Goal: Information Seeking & Learning: Learn about a topic

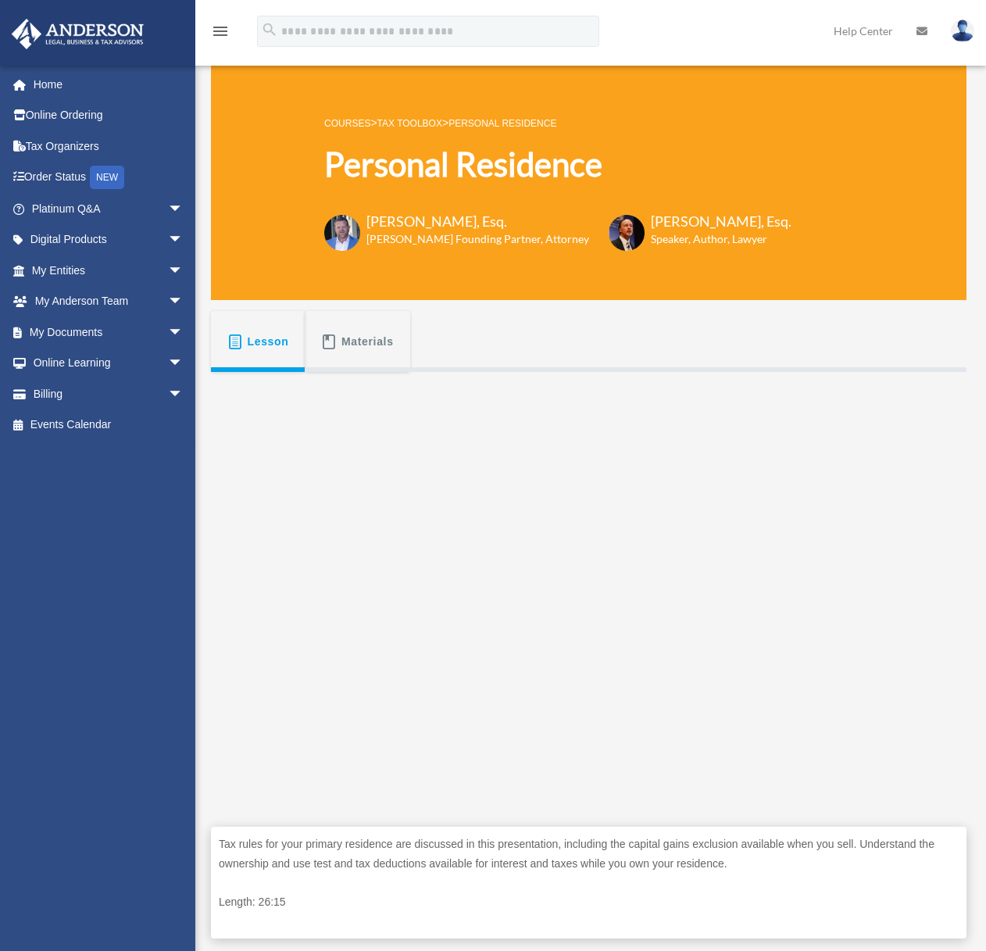
scroll to position [106, 0]
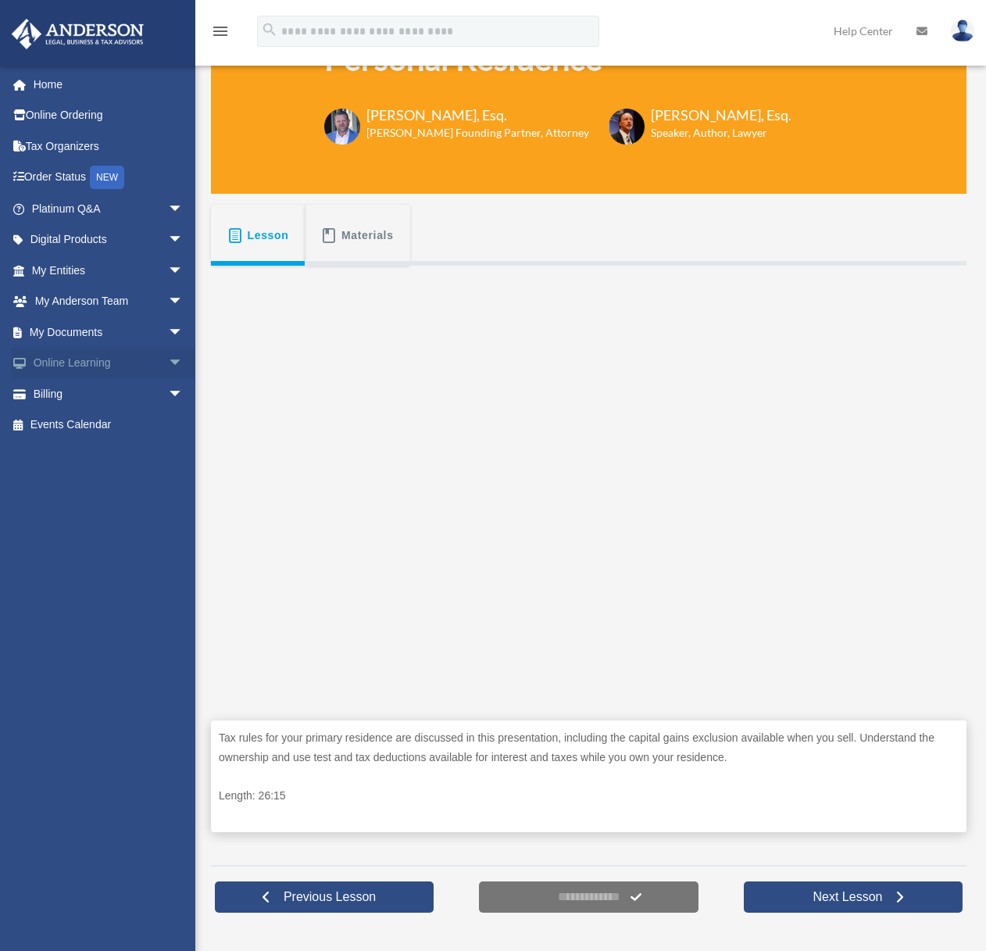
click at [168, 365] on span "arrow_drop_down" at bounding box center [183, 364] width 31 height 32
click at [168, 333] on span "arrow_drop_down" at bounding box center [183, 332] width 31 height 32
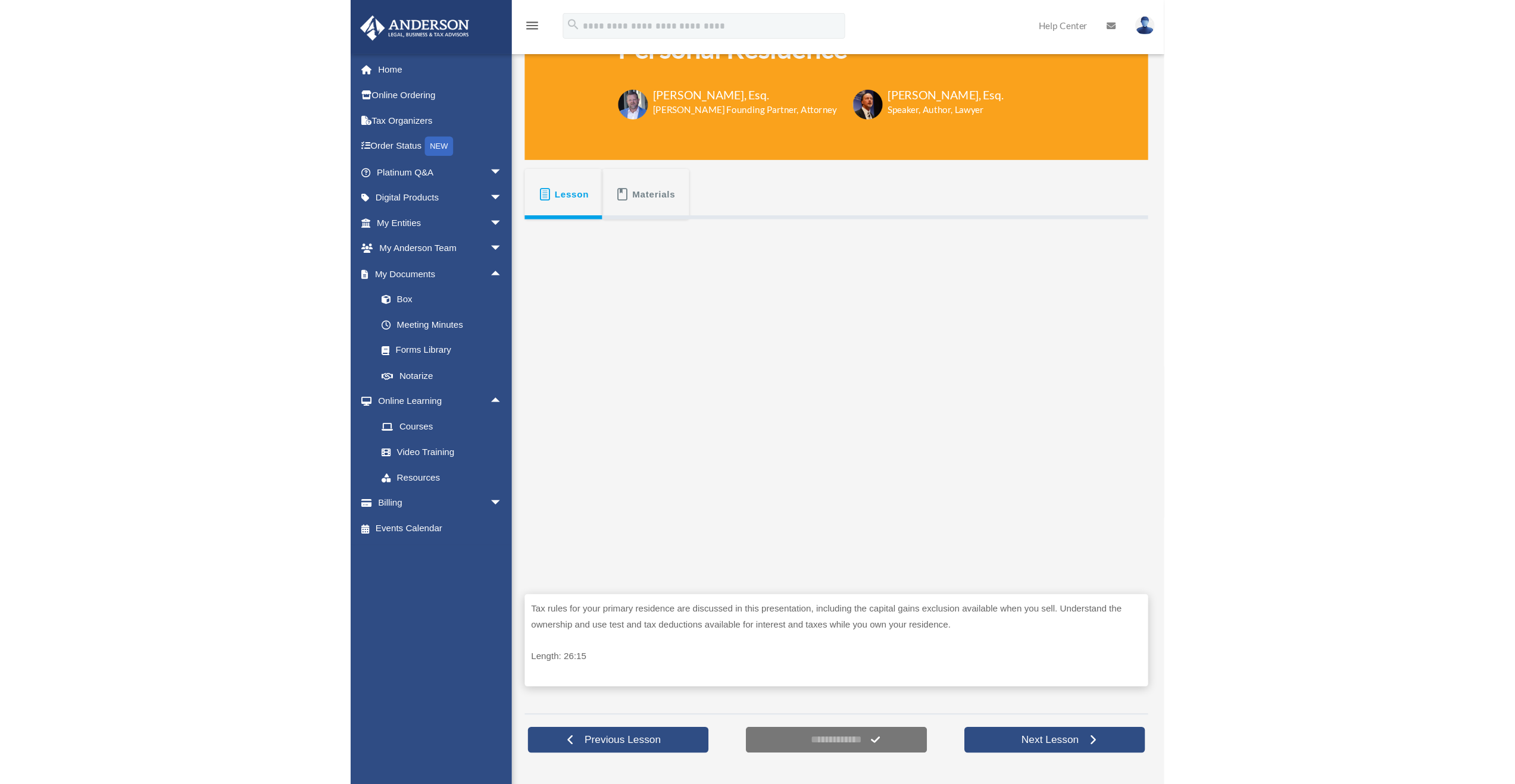
scroll to position [111, 0]
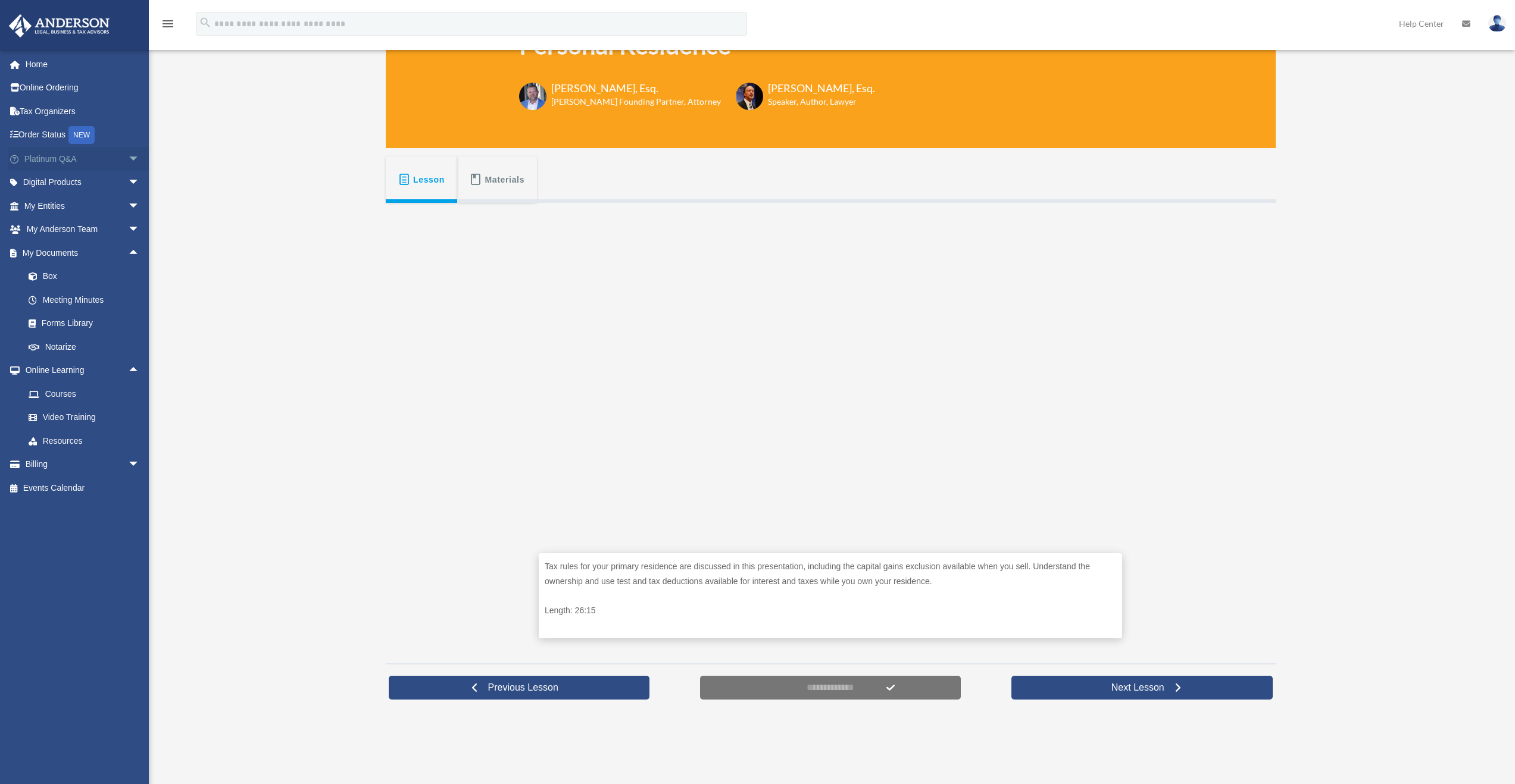
click at [61, 166] on link "Platinum Q&A arrow_drop_down" at bounding box center [83, 158] width 149 height 24
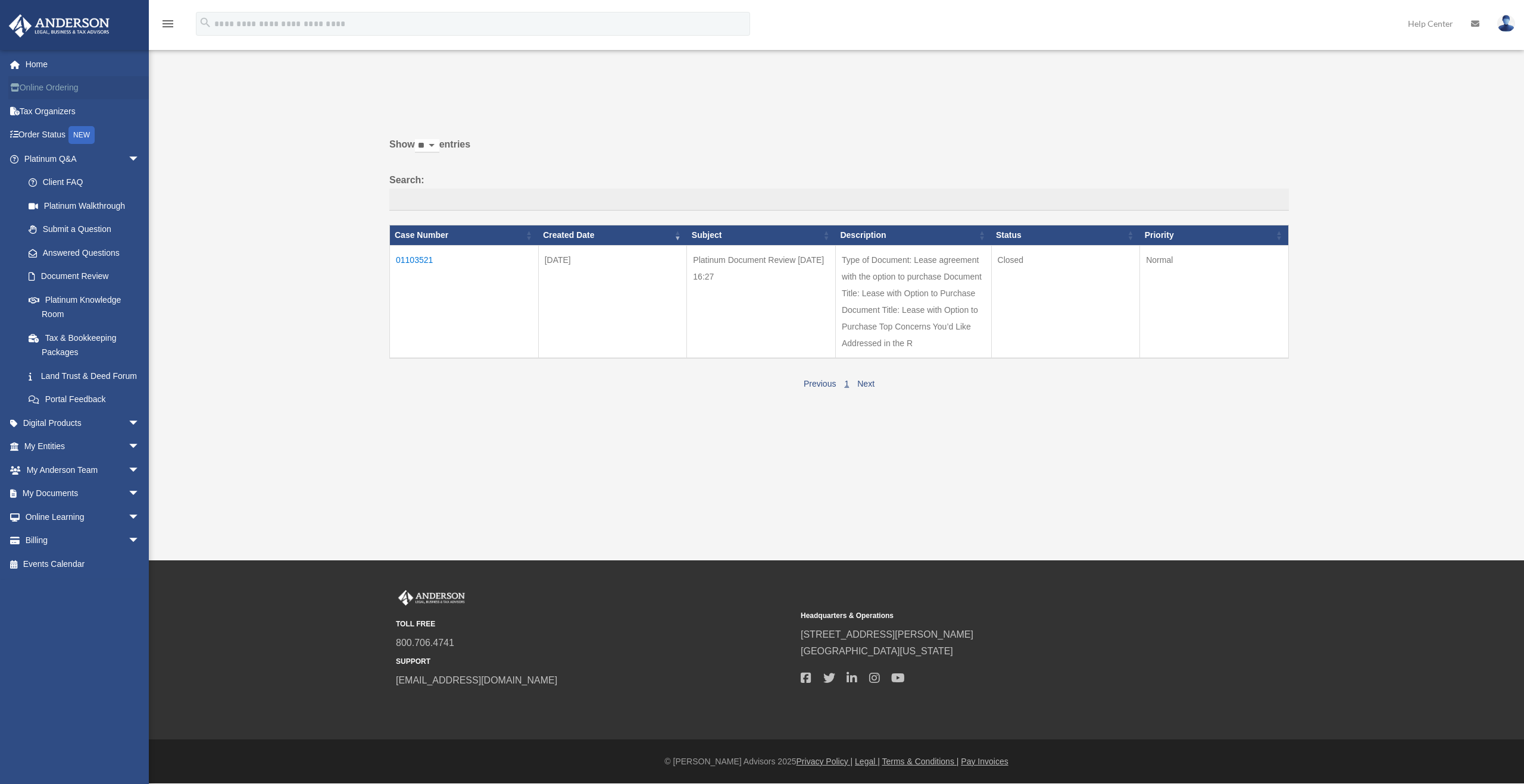
click at [43, 90] on link "Online Ordering" at bounding box center [83, 88] width 149 height 24
click at [44, 135] on link "Order Status NEW" at bounding box center [83, 136] width 149 height 24
click at [128, 507] on span "arrow_drop_down" at bounding box center [140, 494] width 24 height 24
click at [47, 529] on link "Box" at bounding box center [87, 517] width 141 height 24
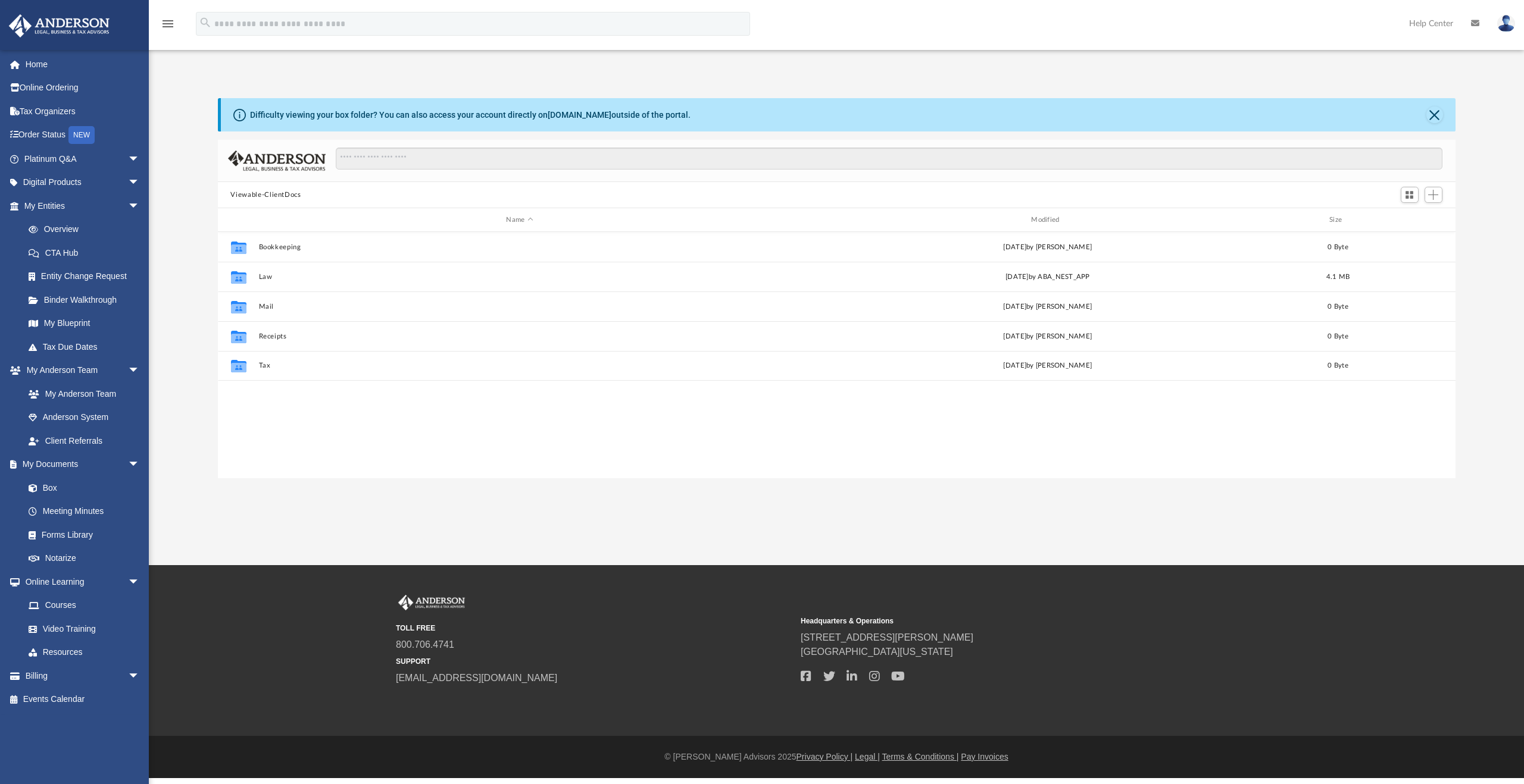
scroll to position [262, 1229]
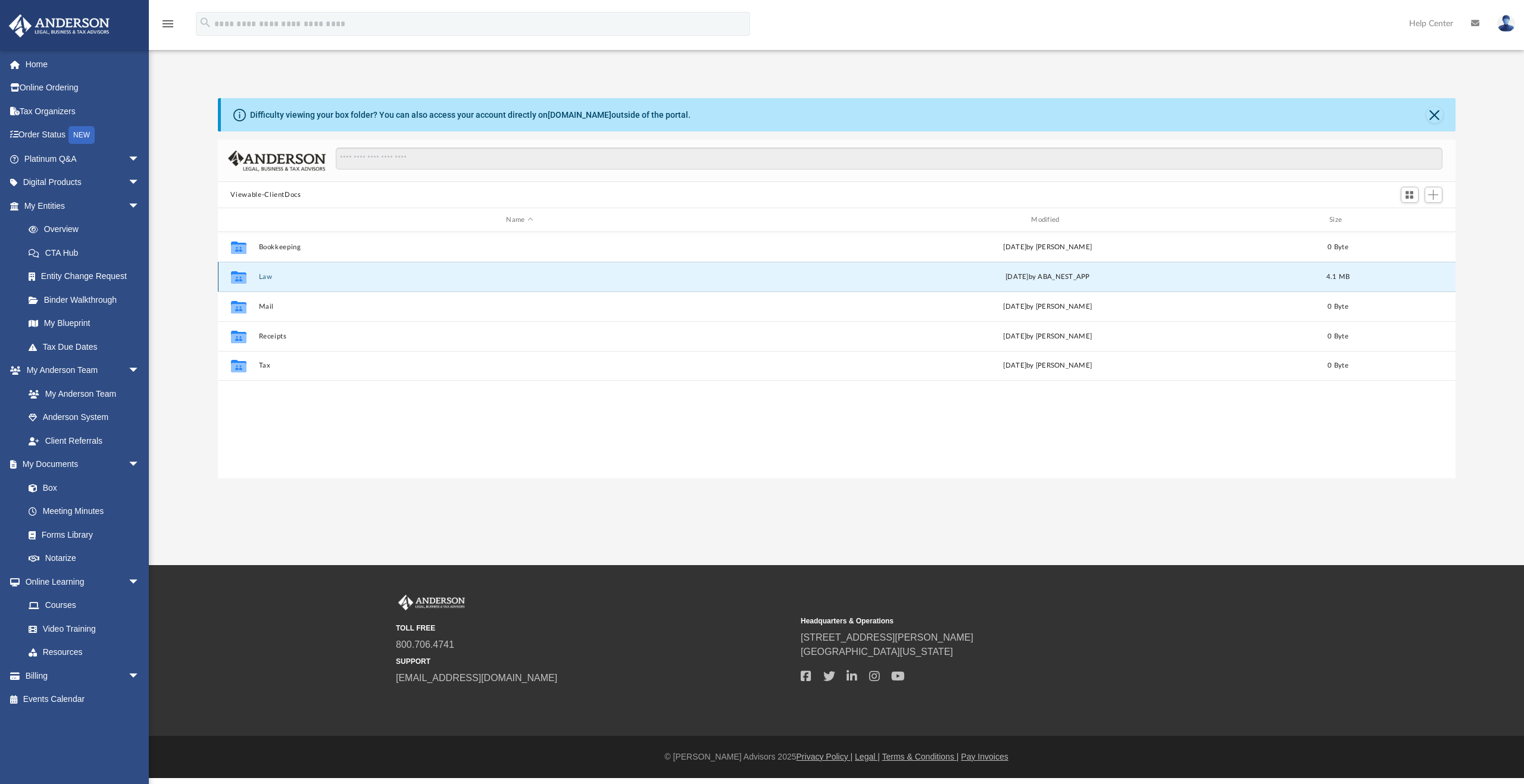
click at [267, 277] on button "Law" at bounding box center [520, 277] width 523 height 8
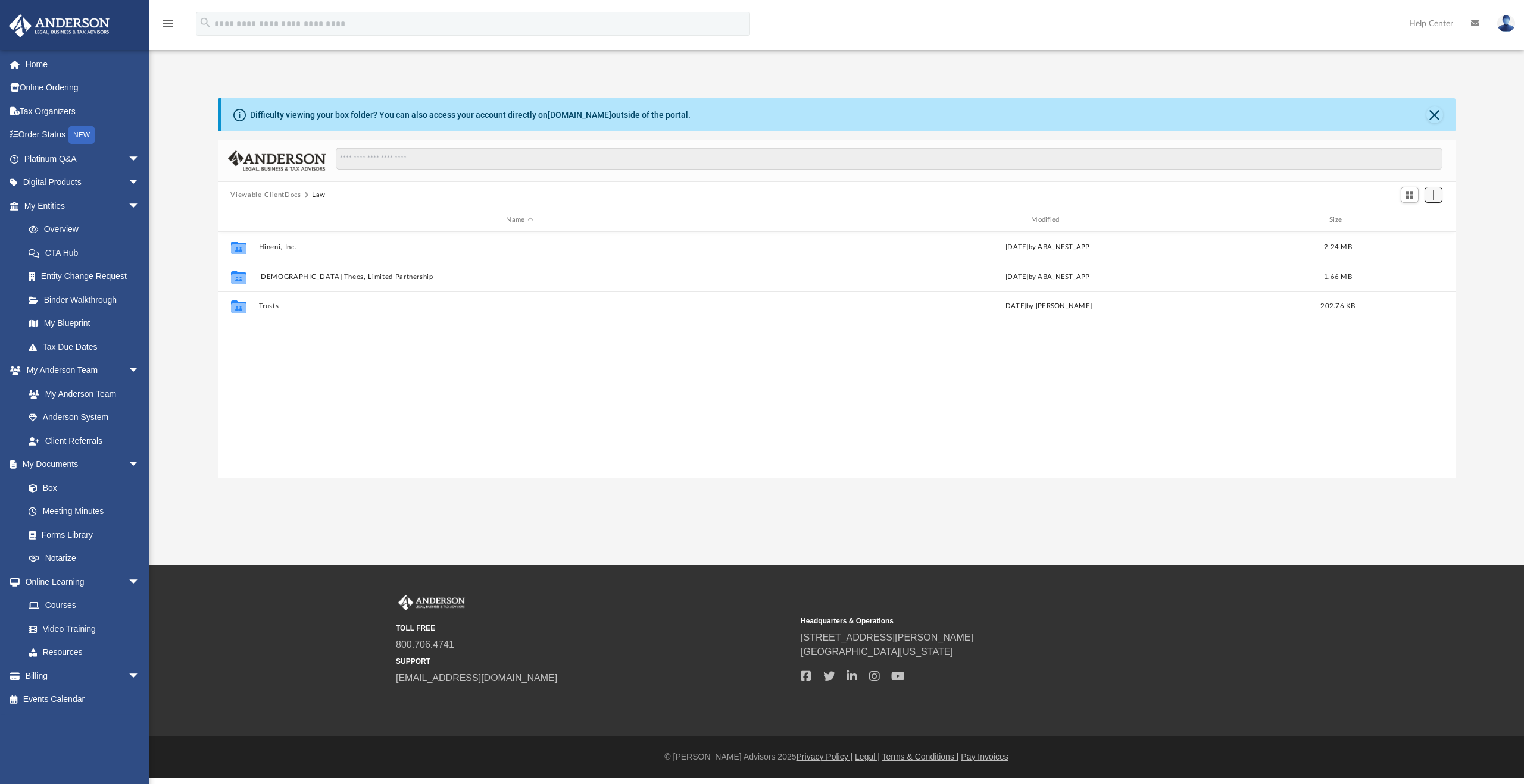
click at [1438, 196] on span "Add" at bounding box center [1433, 194] width 10 height 10
click at [1473, 178] on div "Difficulty viewing your box folder? You can also access your account directly o…" at bounding box center [836, 288] width 1375 height 380
click at [1432, 197] on span "Add" at bounding box center [1433, 194] width 10 height 10
click at [1413, 221] on li "Upload" at bounding box center [1417, 219] width 38 height 12
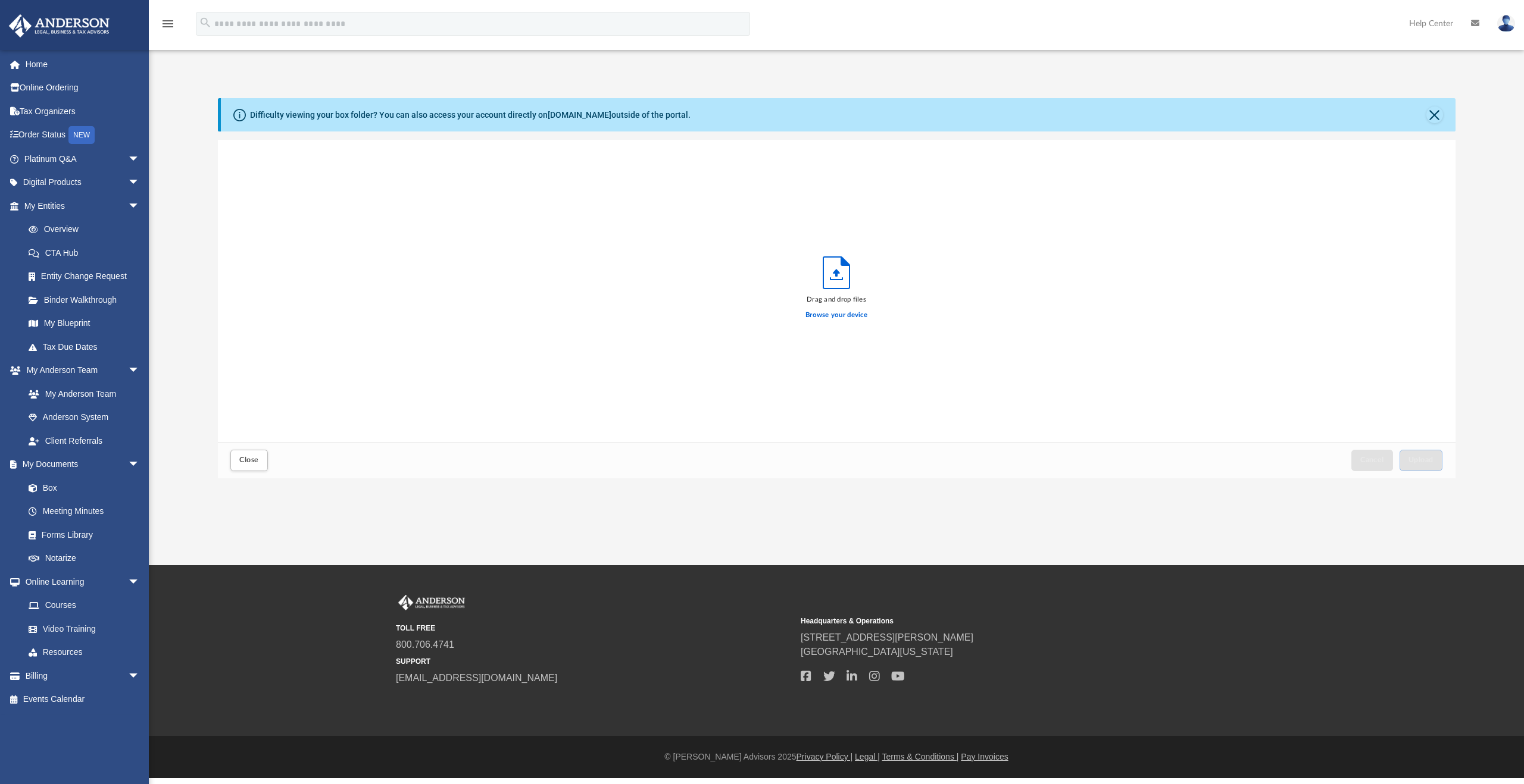
scroll to position [293, 1229]
click at [1435, 119] on button "Close" at bounding box center [1435, 115] width 17 height 17
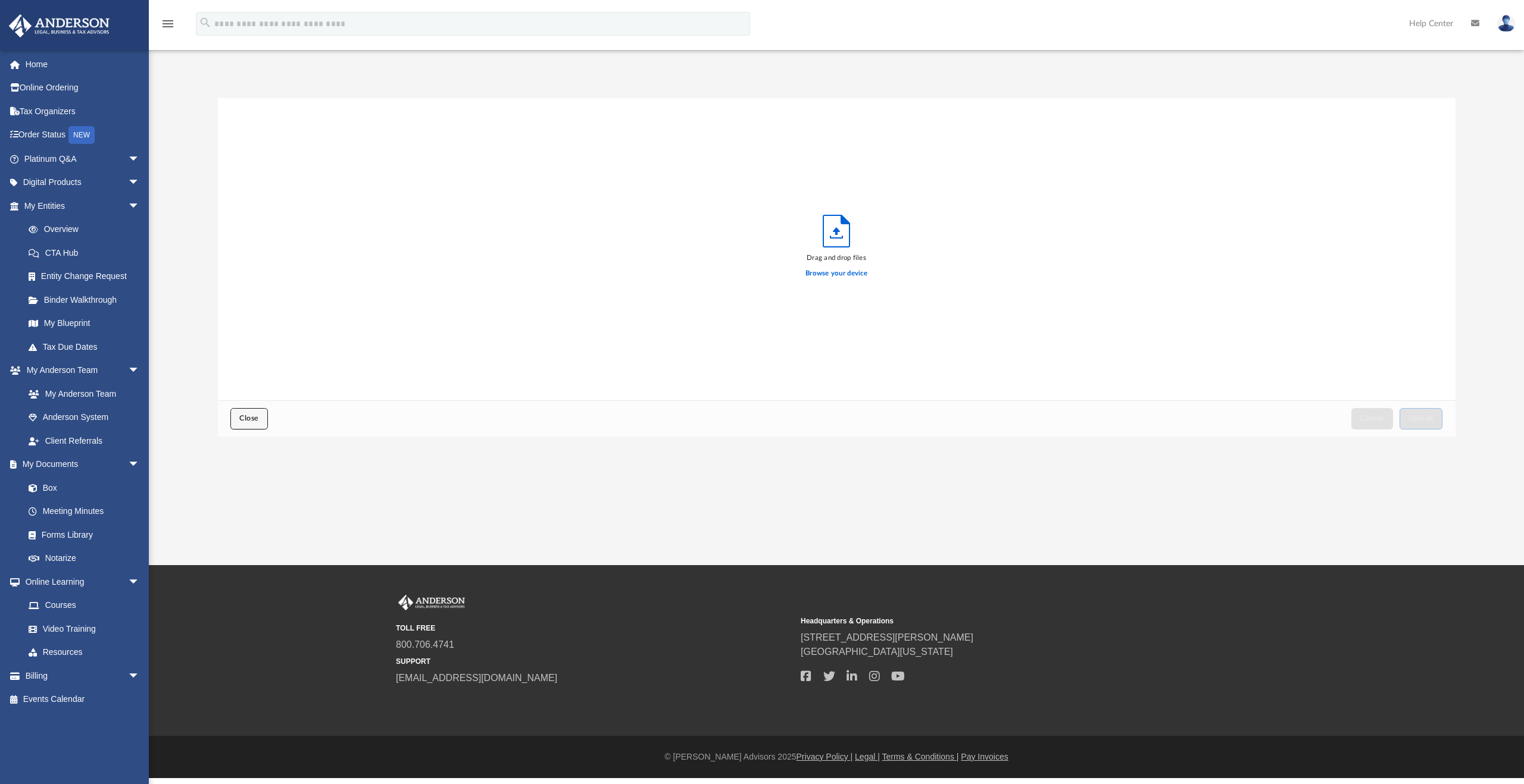
click at [255, 422] on span "Close" at bounding box center [249, 418] width 19 height 7
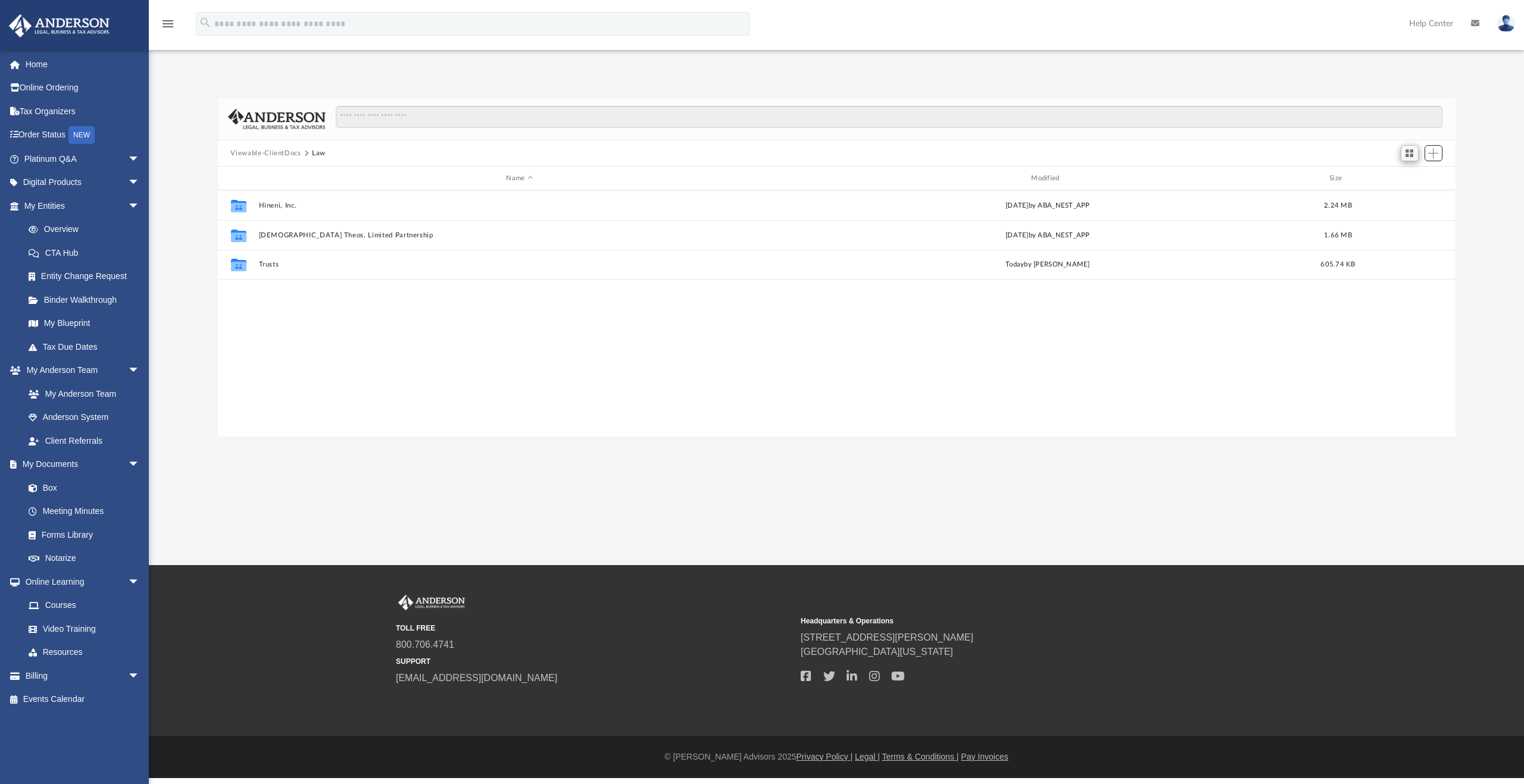
scroll to position [262, 1229]
click at [1402, 158] on button "Switch to Grid View" at bounding box center [1410, 154] width 18 height 17
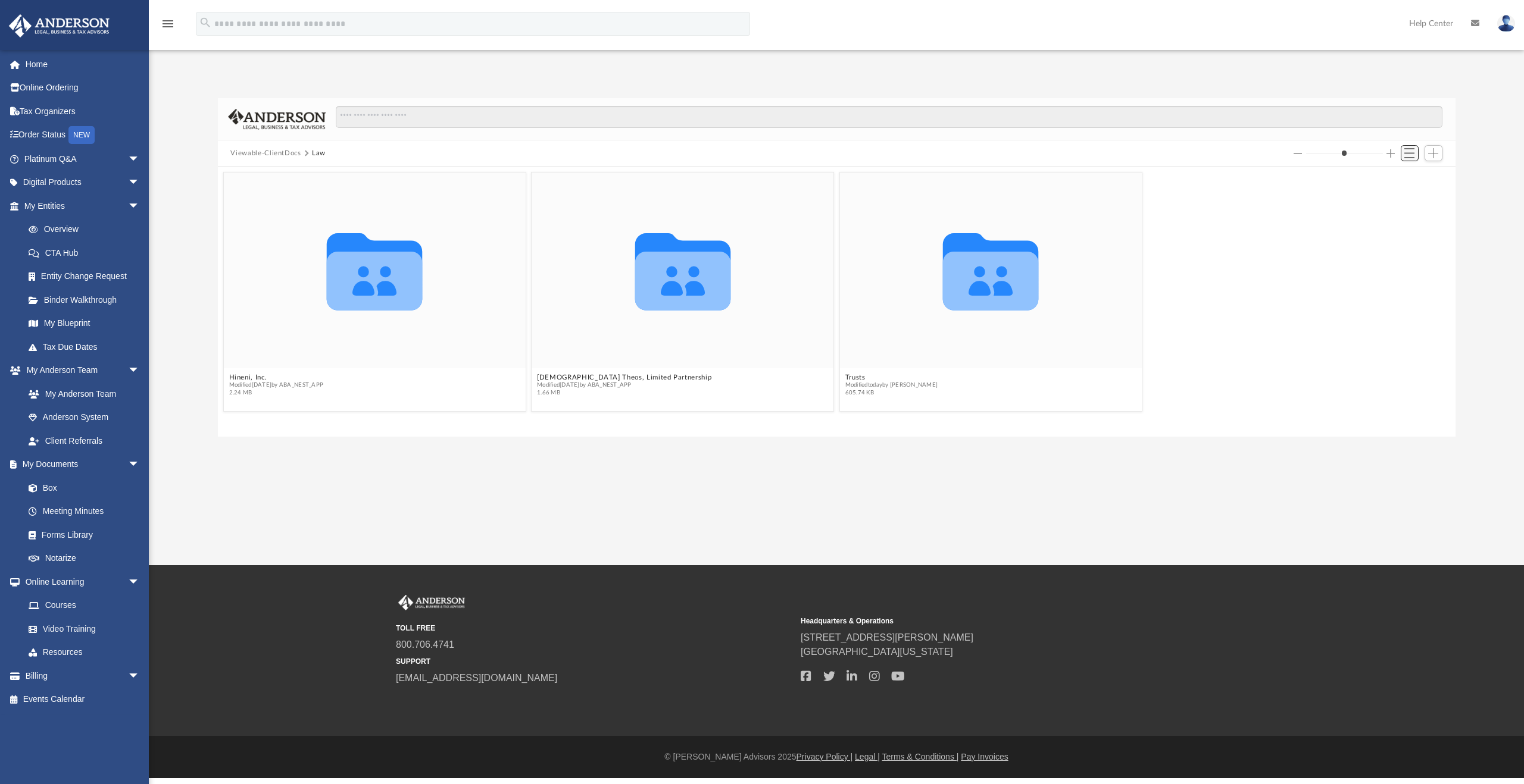
click at [1413, 154] on span "Switch to List View" at bounding box center [1409, 152] width 10 height 10
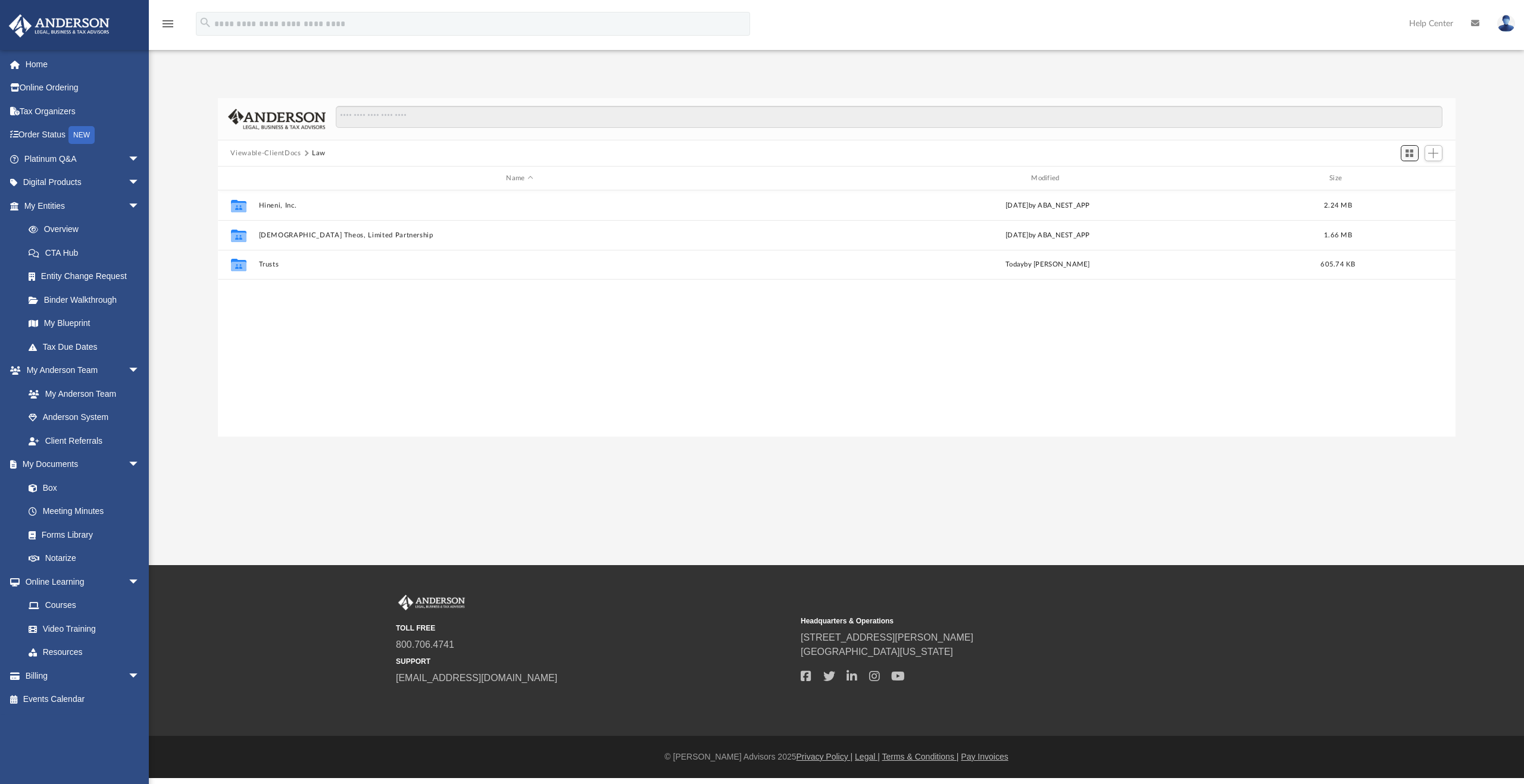
click at [1413, 154] on span "Switch to Grid View" at bounding box center [1409, 152] width 10 height 10
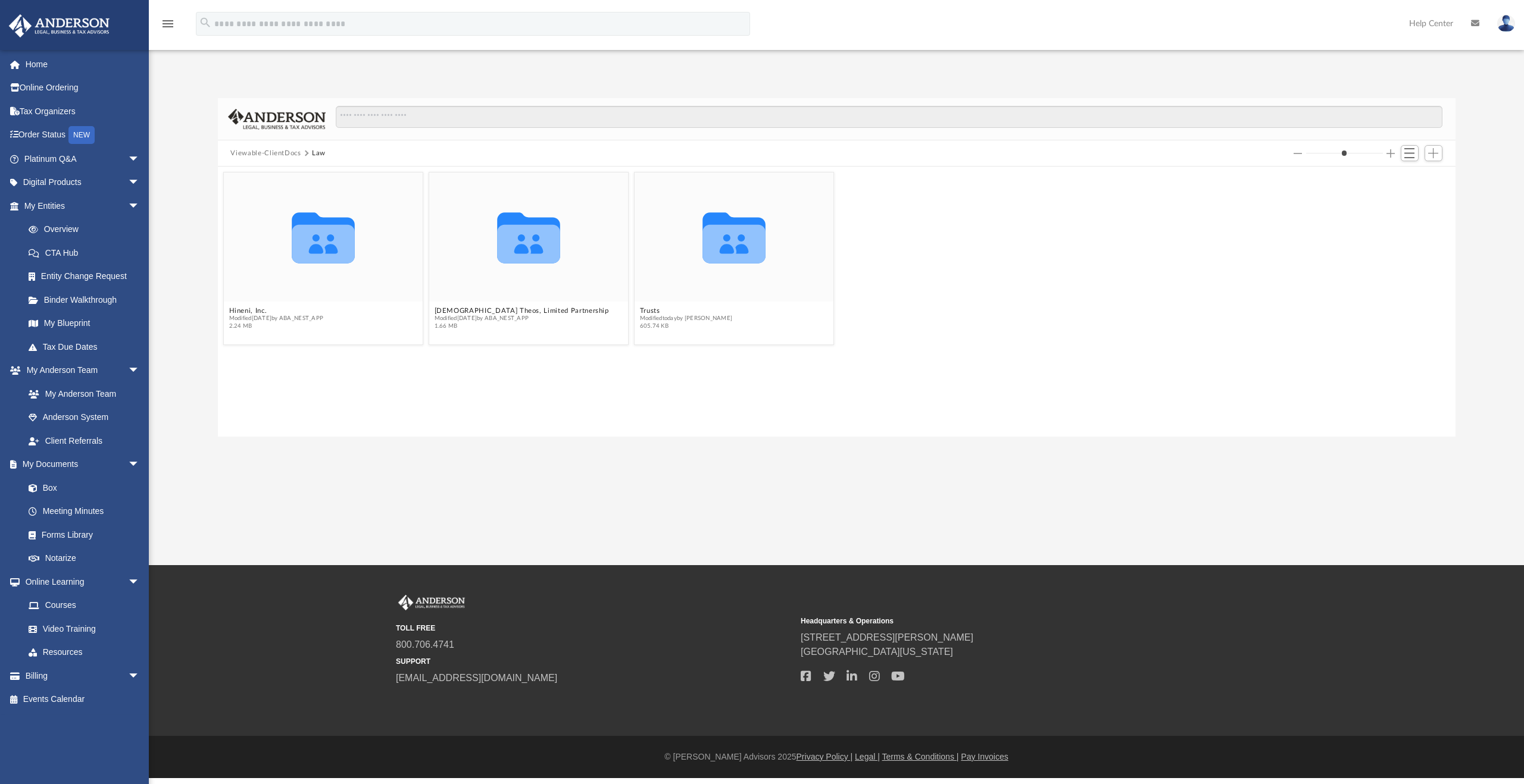
drag, startPoint x: 1341, startPoint y: 153, endPoint x: 1301, endPoint y: 154, distance: 40.0
type input "*"
click at [1307, 154] on input "Column size" at bounding box center [1345, 153] width 77 height 8
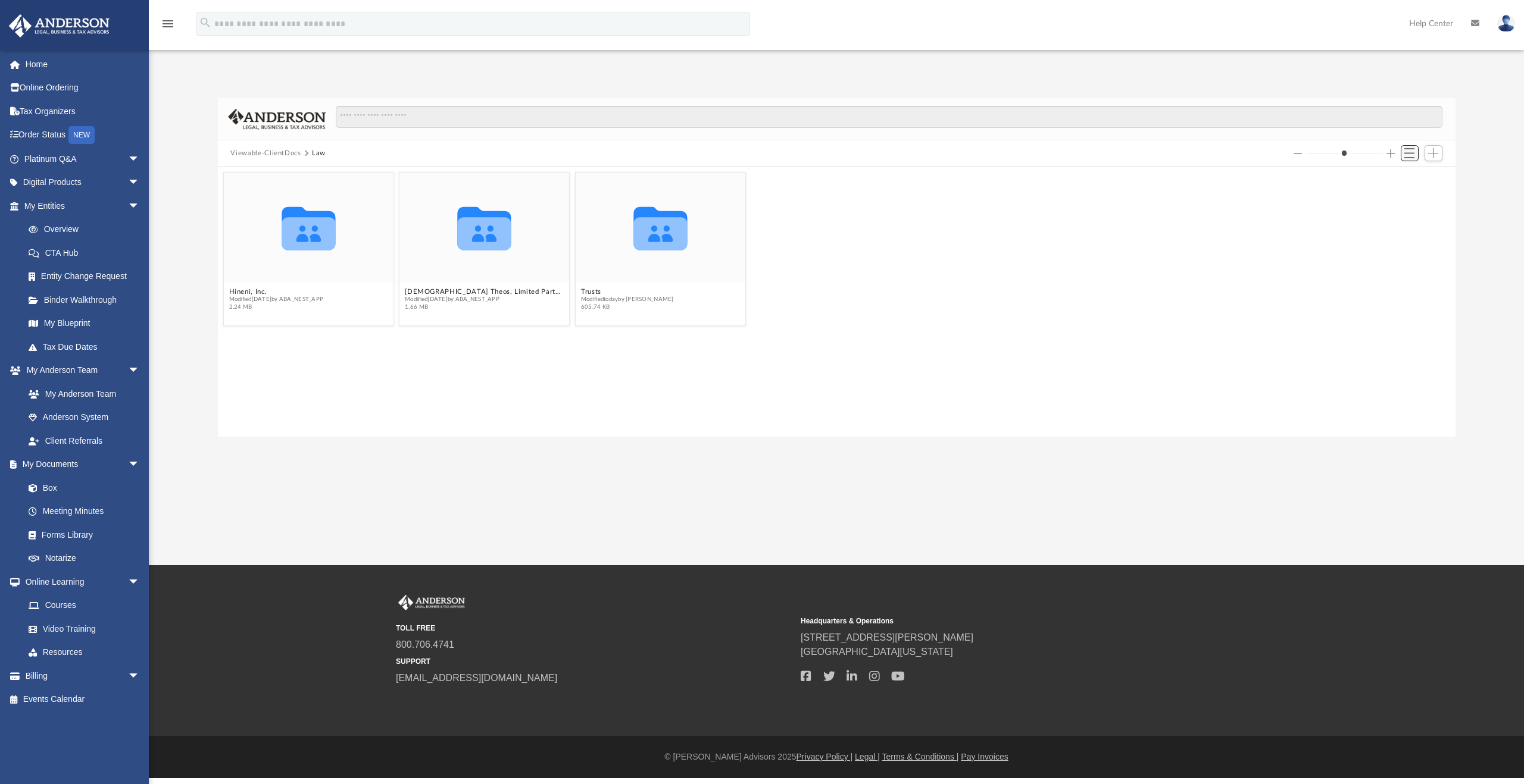
click at [1416, 156] on button "Switch to List View" at bounding box center [1410, 154] width 18 height 17
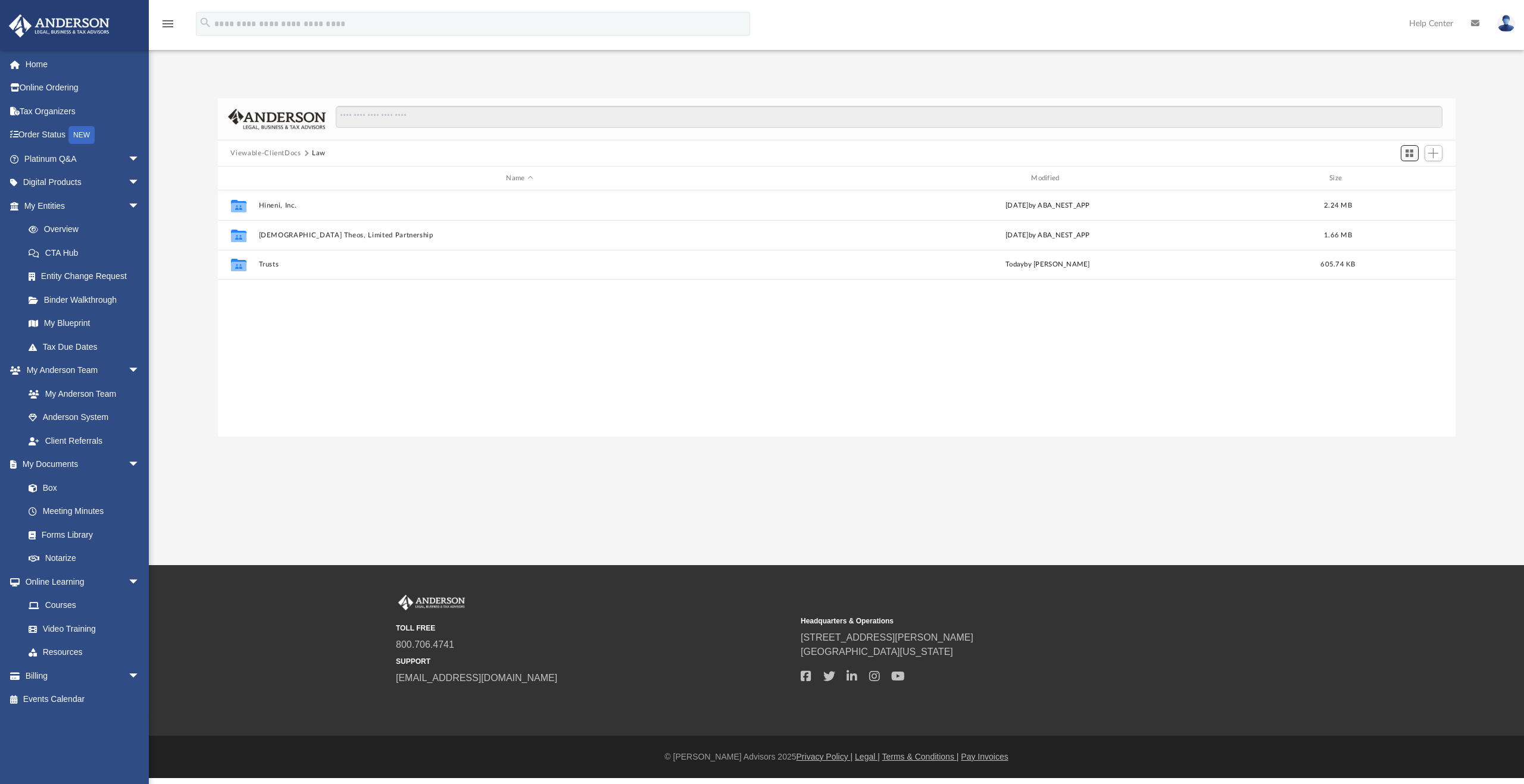
click at [1406, 156] on span "Switch to Grid View" at bounding box center [1409, 152] width 10 height 10
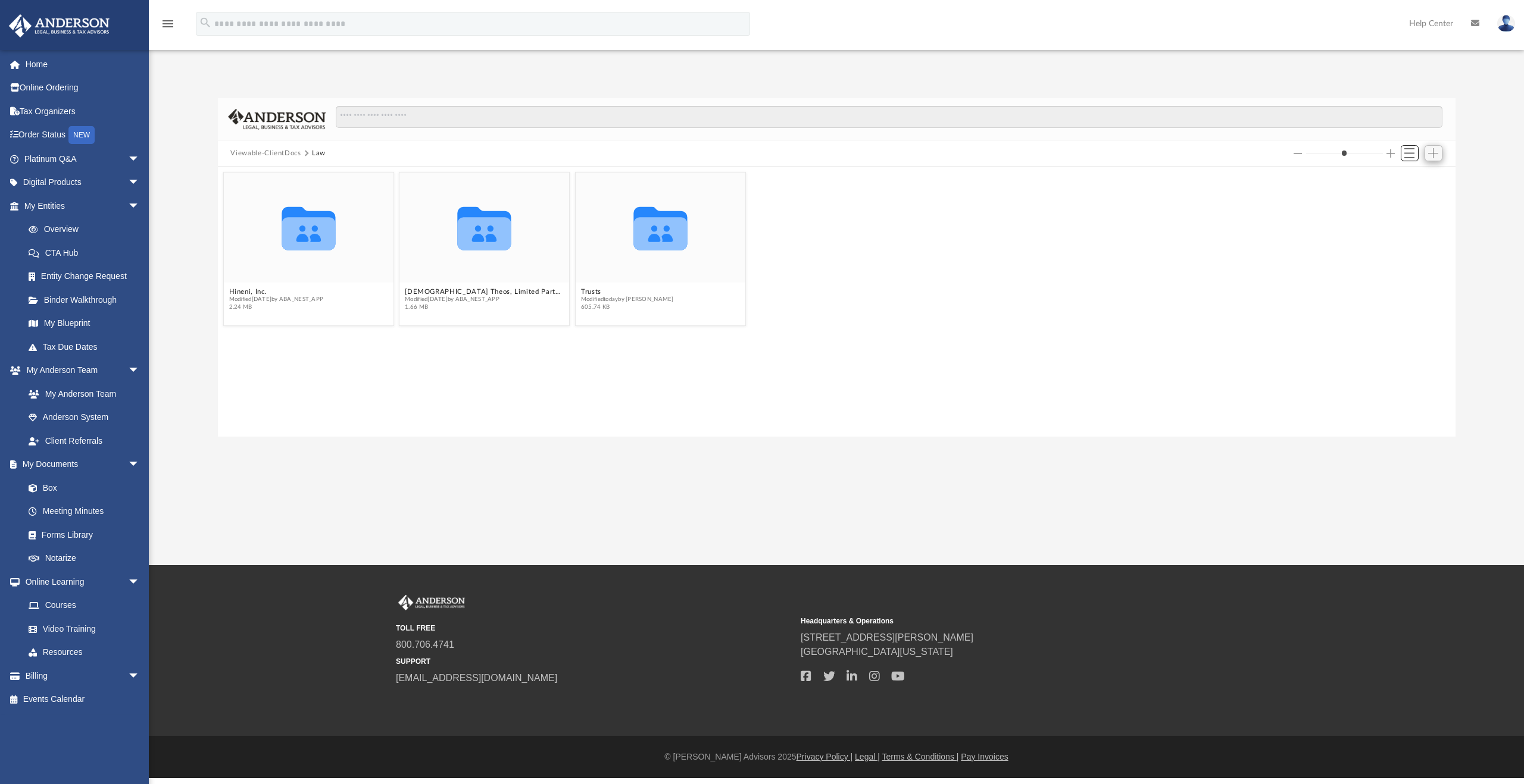
scroll to position [9, 9]
click at [1433, 158] on span "Add" at bounding box center [1433, 152] width 10 height 10
click at [1421, 197] on li "New Folder" at bounding box center [1417, 195] width 38 height 12
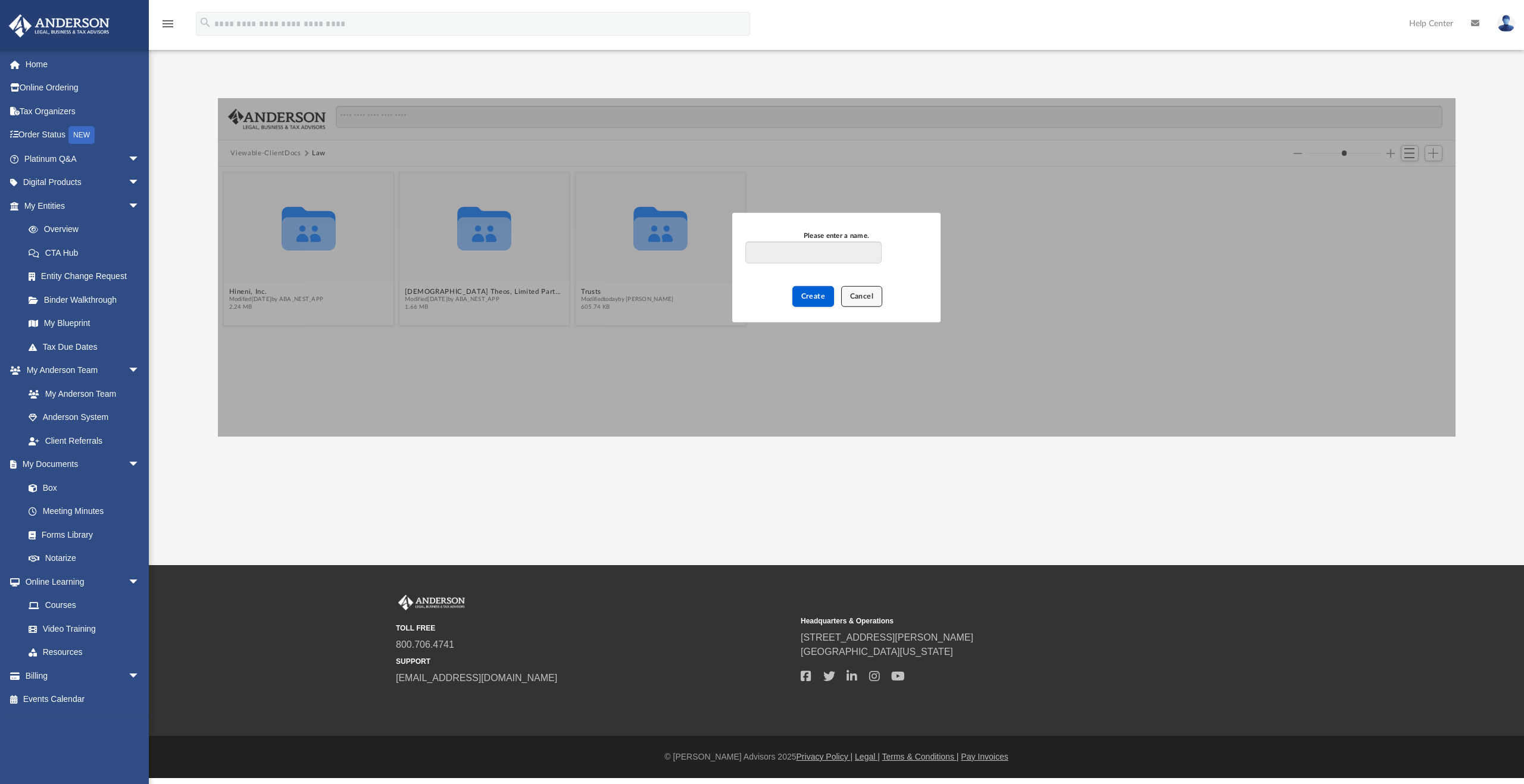
click at [861, 299] on span "Cancel" at bounding box center [861, 295] width 24 height 7
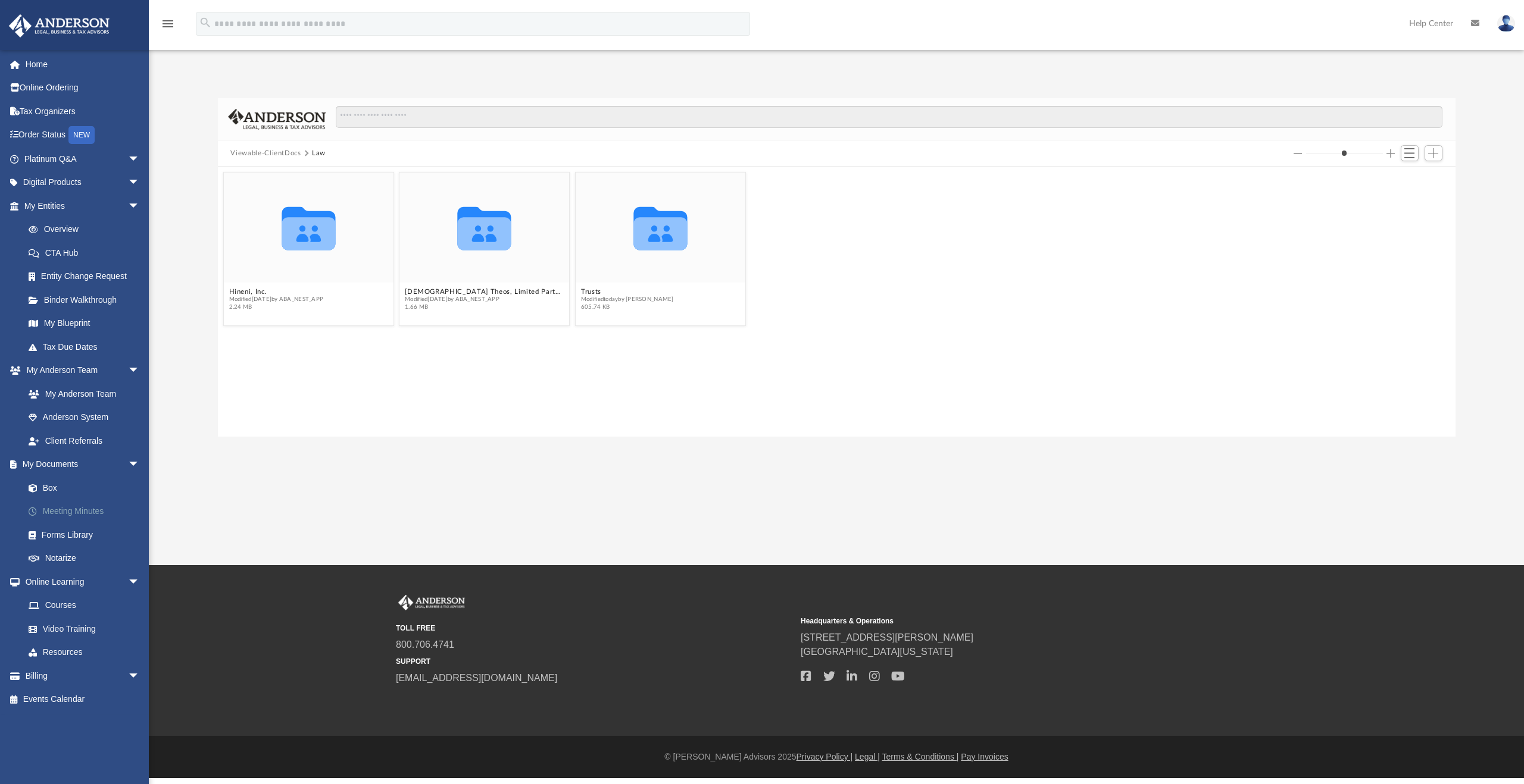
click at [88, 507] on link "Meeting Minutes" at bounding box center [87, 511] width 141 height 24
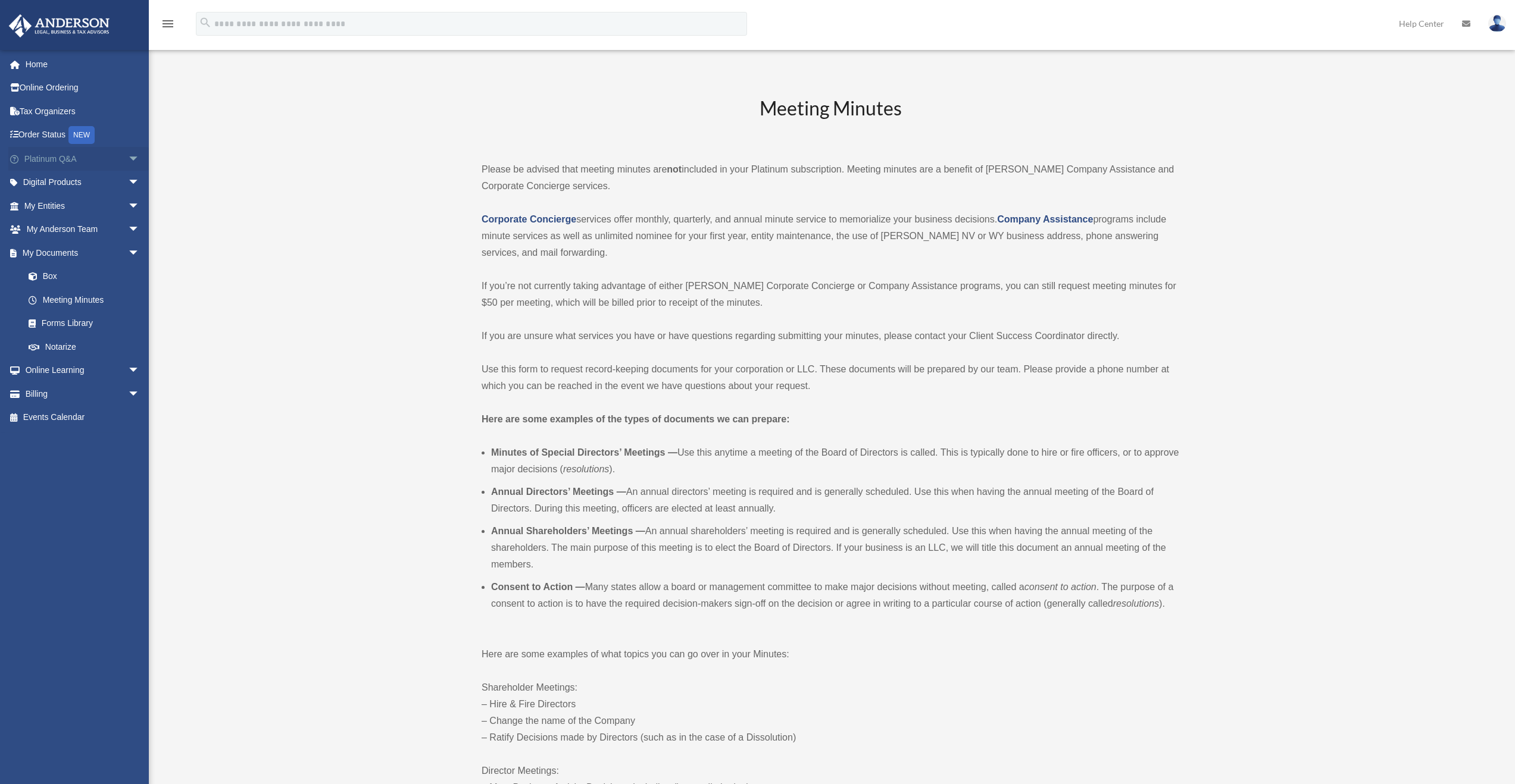
click at [128, 160] on span "arrow_drop_down" at bounding box center [139, 159] width 24 height 24
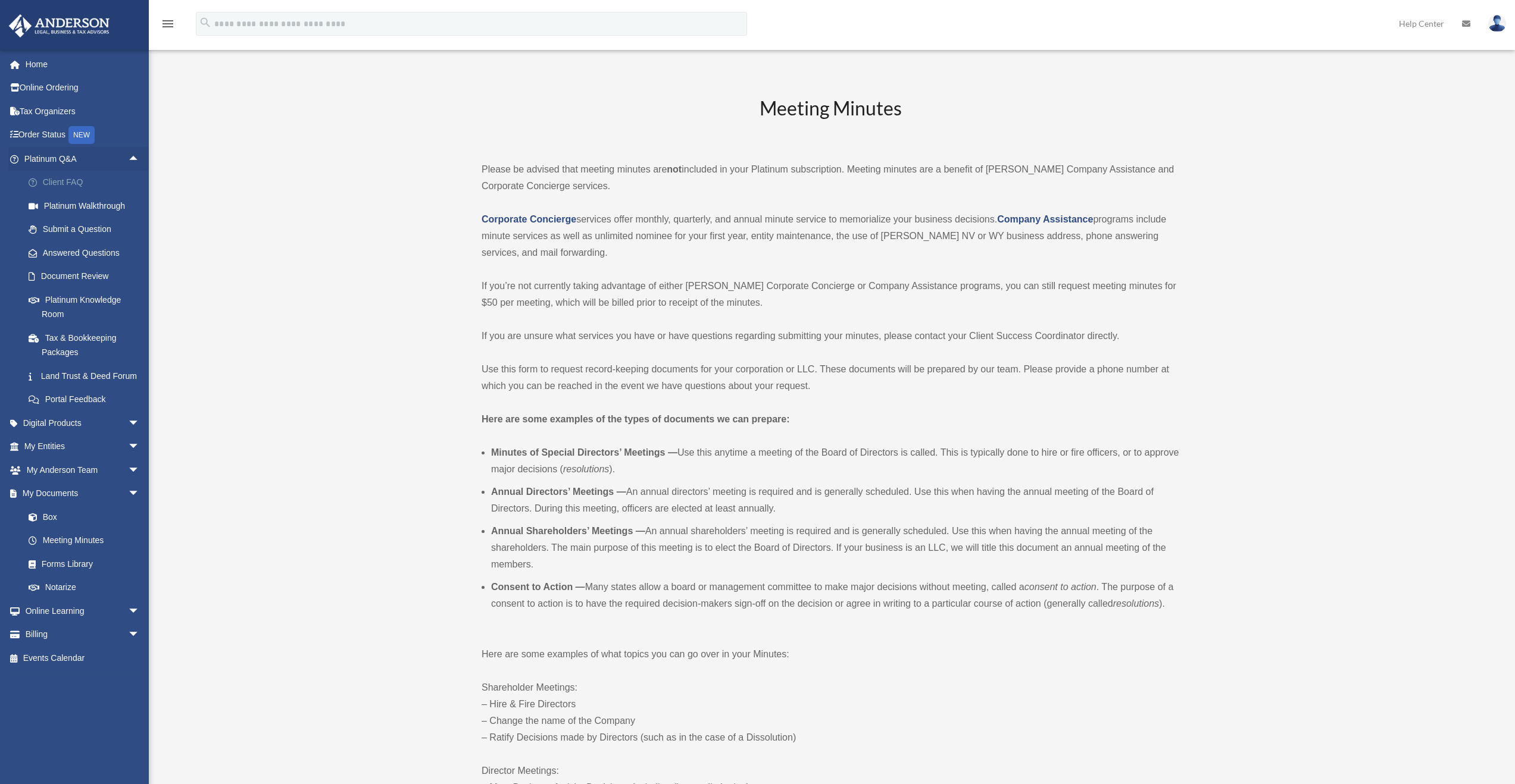
click at [73, 183] on link "Client FAQ" at bounding box center [87, 182] width 141 height 24
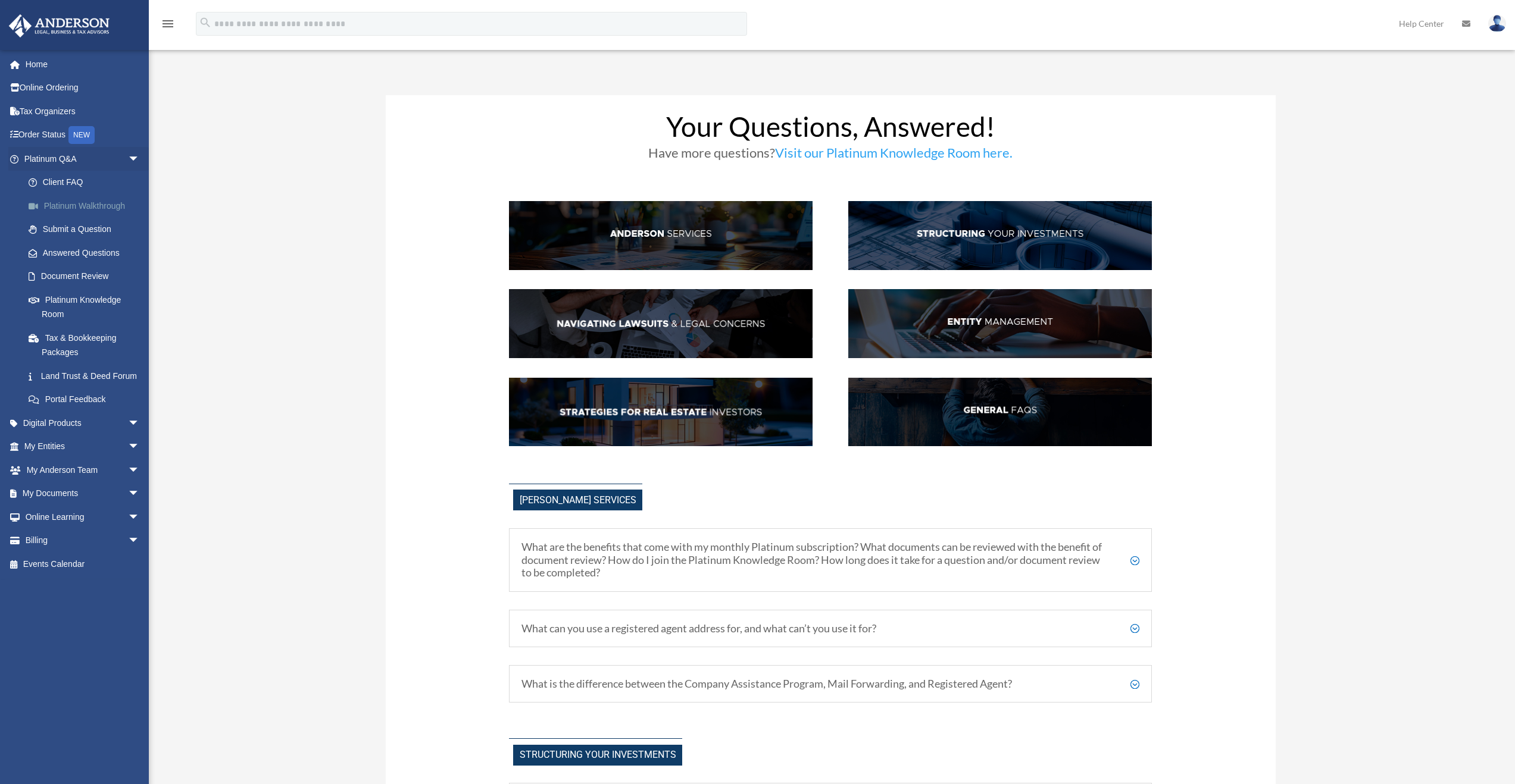
click at [107, 211] on link "Platinum Walkthrough" at bounding box center [87, 206] width 141 height 24
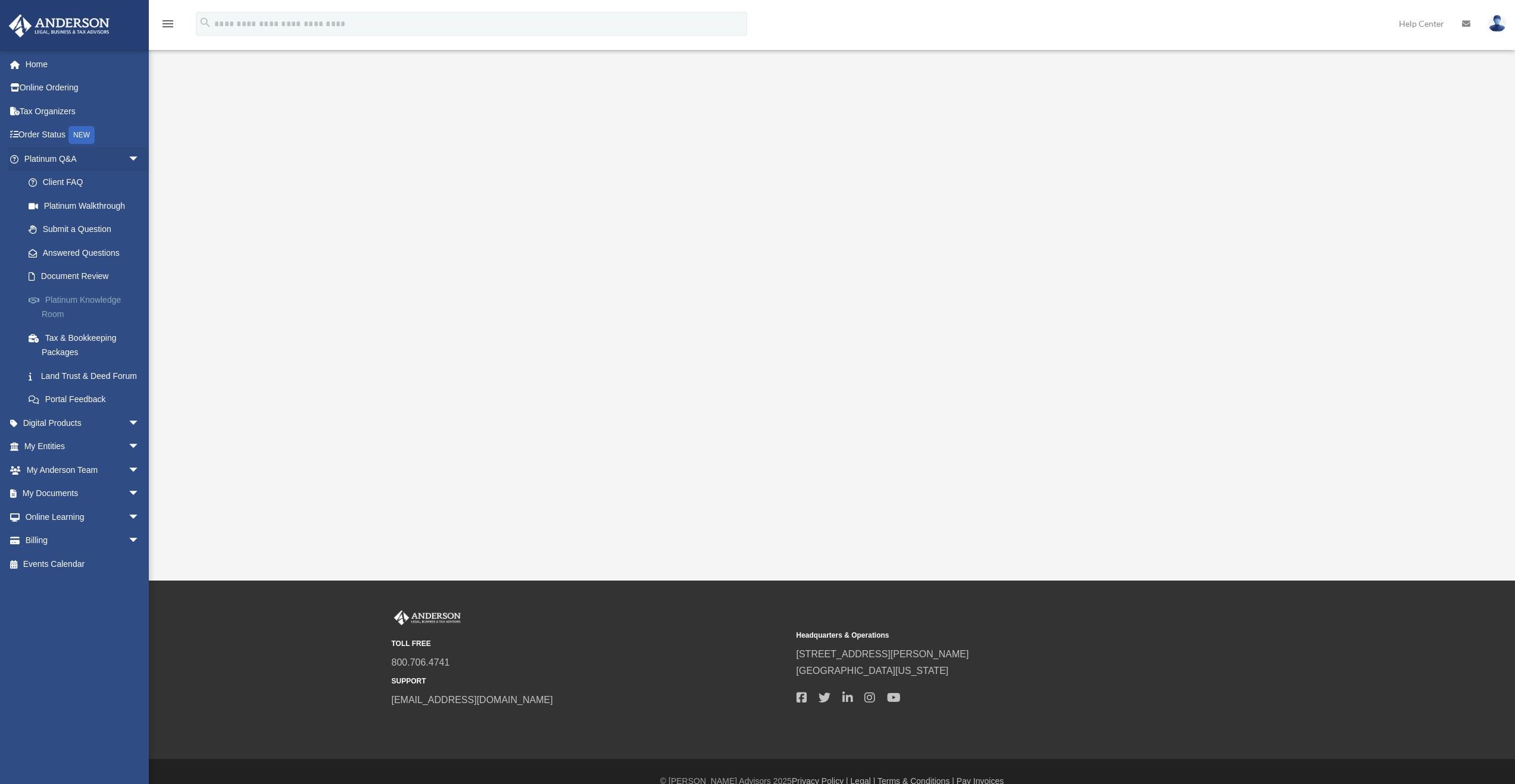
click at [70, 303] on link "Platinum Knowledge Room" at bounding box center [87, 307] width 141 height 38
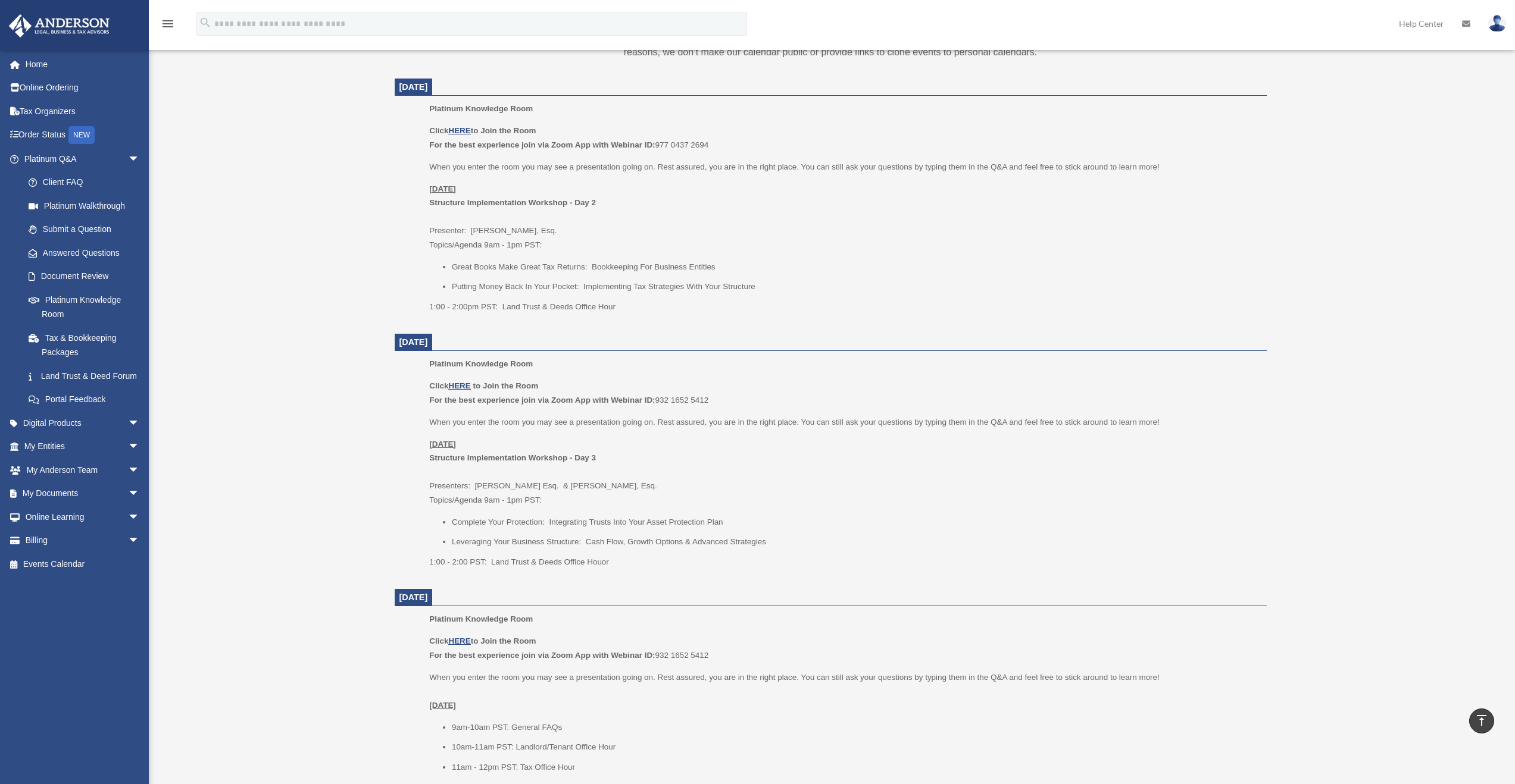
scroll to position [469, 0]
drag, startPoint x: 328, startPoint y: 234, endPoint x: 333, endPoint y: 252, distance: 18.7
click at [333, 252] on div "Platinum Knowledge Room tyleraquallo@hotmail.com Sign Out tyleraquallo@hotmail.…" at bounding box center [758, 462] width 1515 height 1738
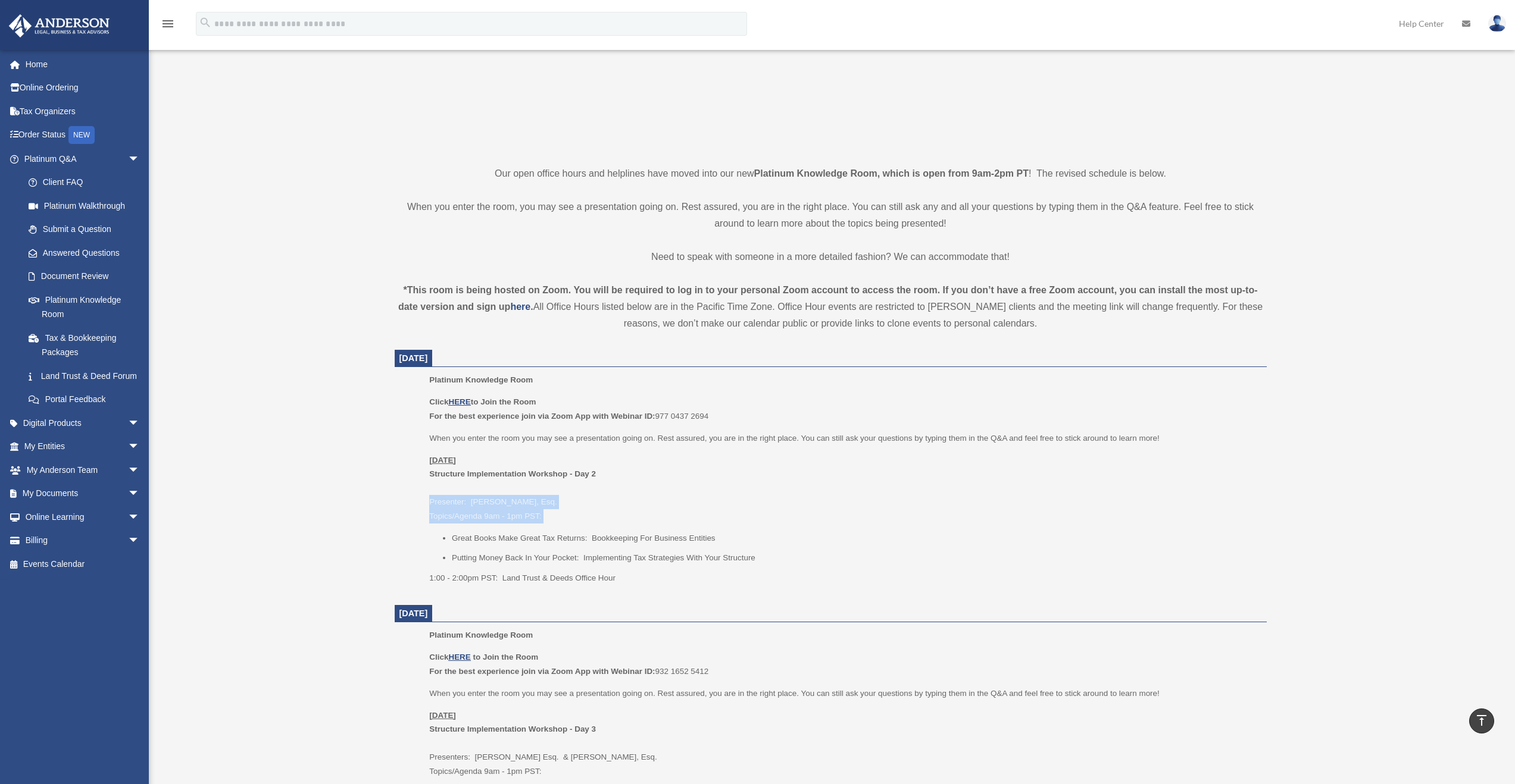
scroll to position [194, 0]
click at [306, 200] on div "Platinum Knowledge Room tyleraquallo@hotmail.com Sign Out tyleraquallo@hotmail.…" at bounding box center [758, 736] width 1515 height 1738
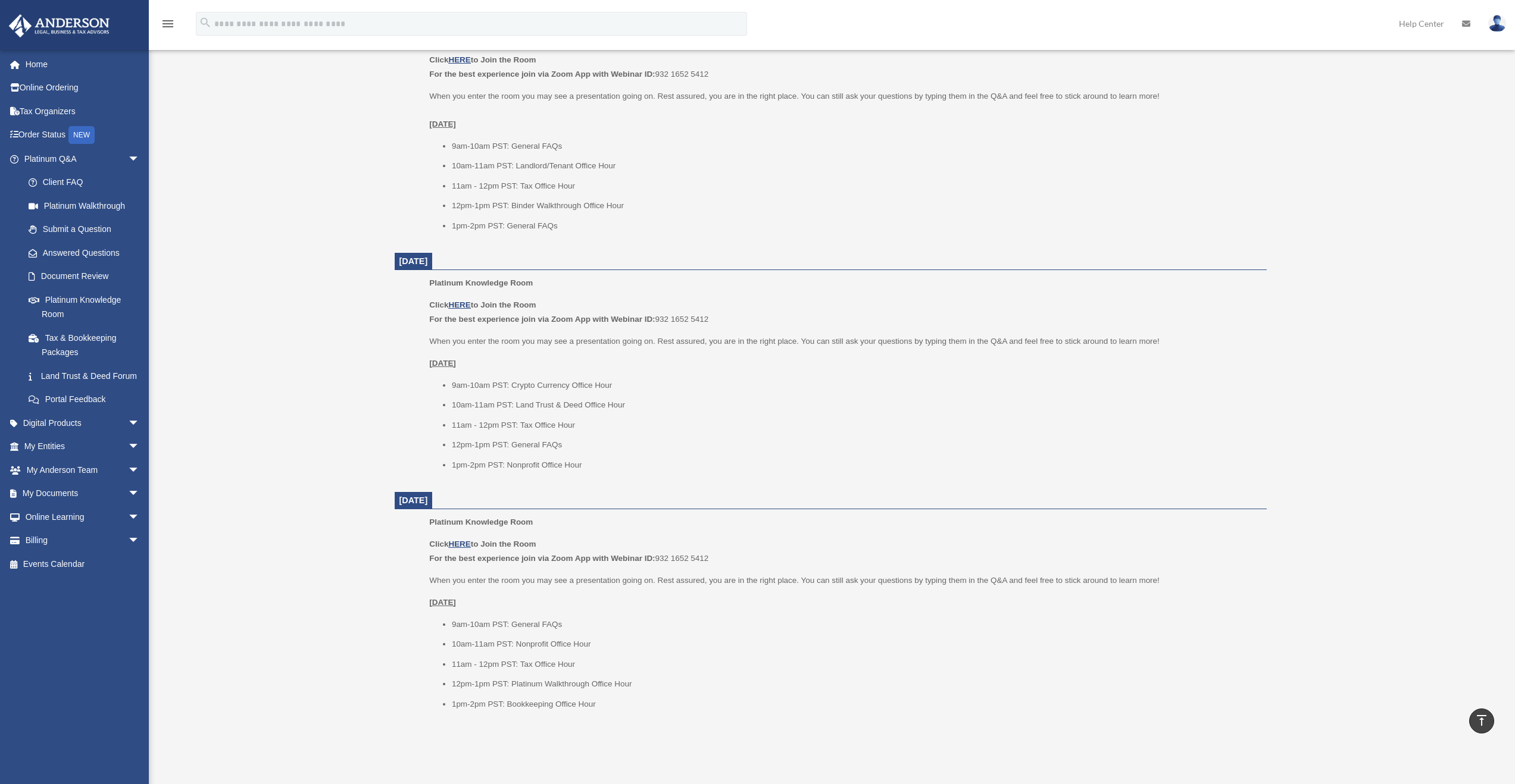
scroll to position [0, 0]
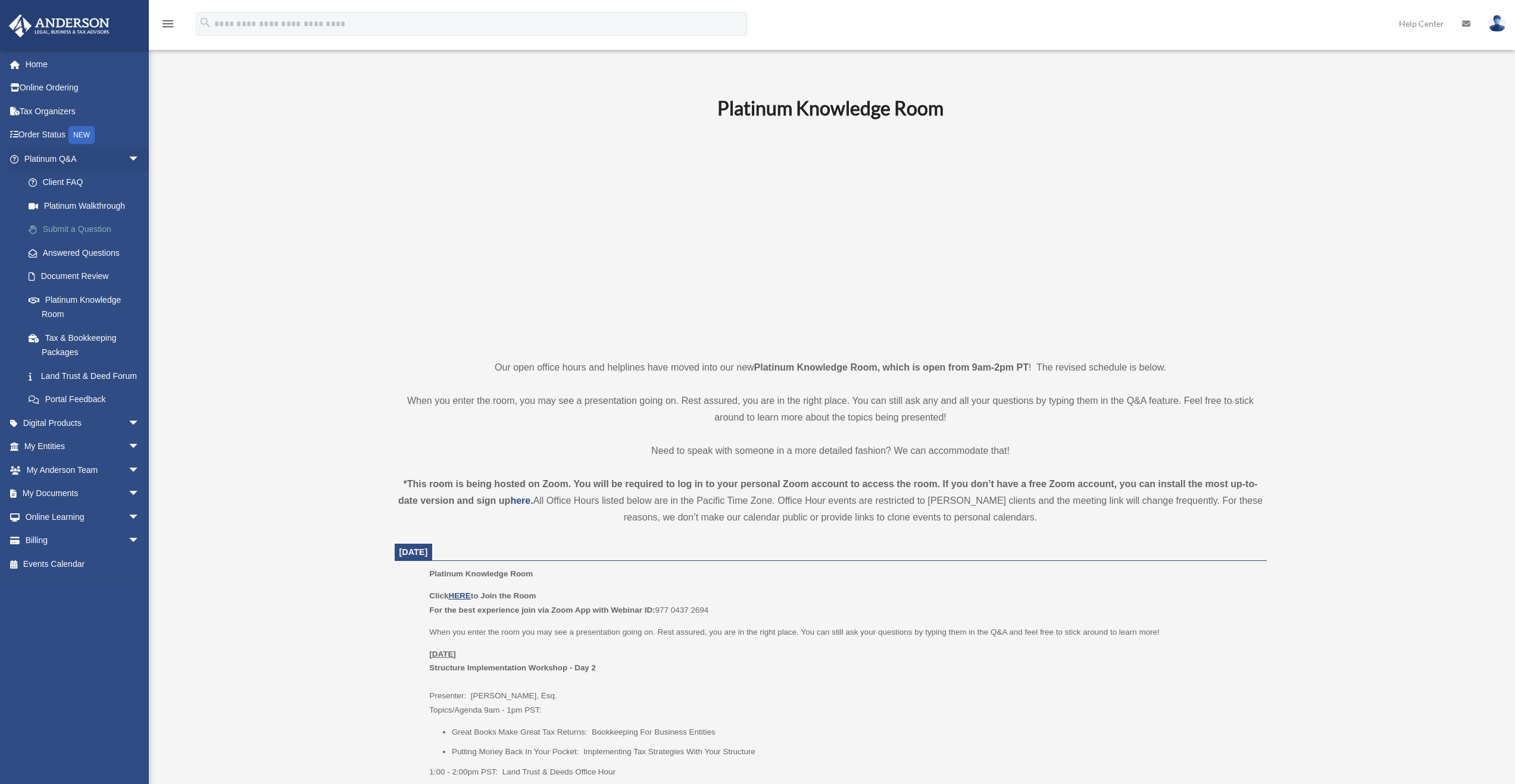
click at [102, 232] on link "Submit a Question" at bounding box center [87, 229] width 141 height 24
click at [91, 232] on link "Submit a Question" at bounding box center [87, 229] width 141 height 24
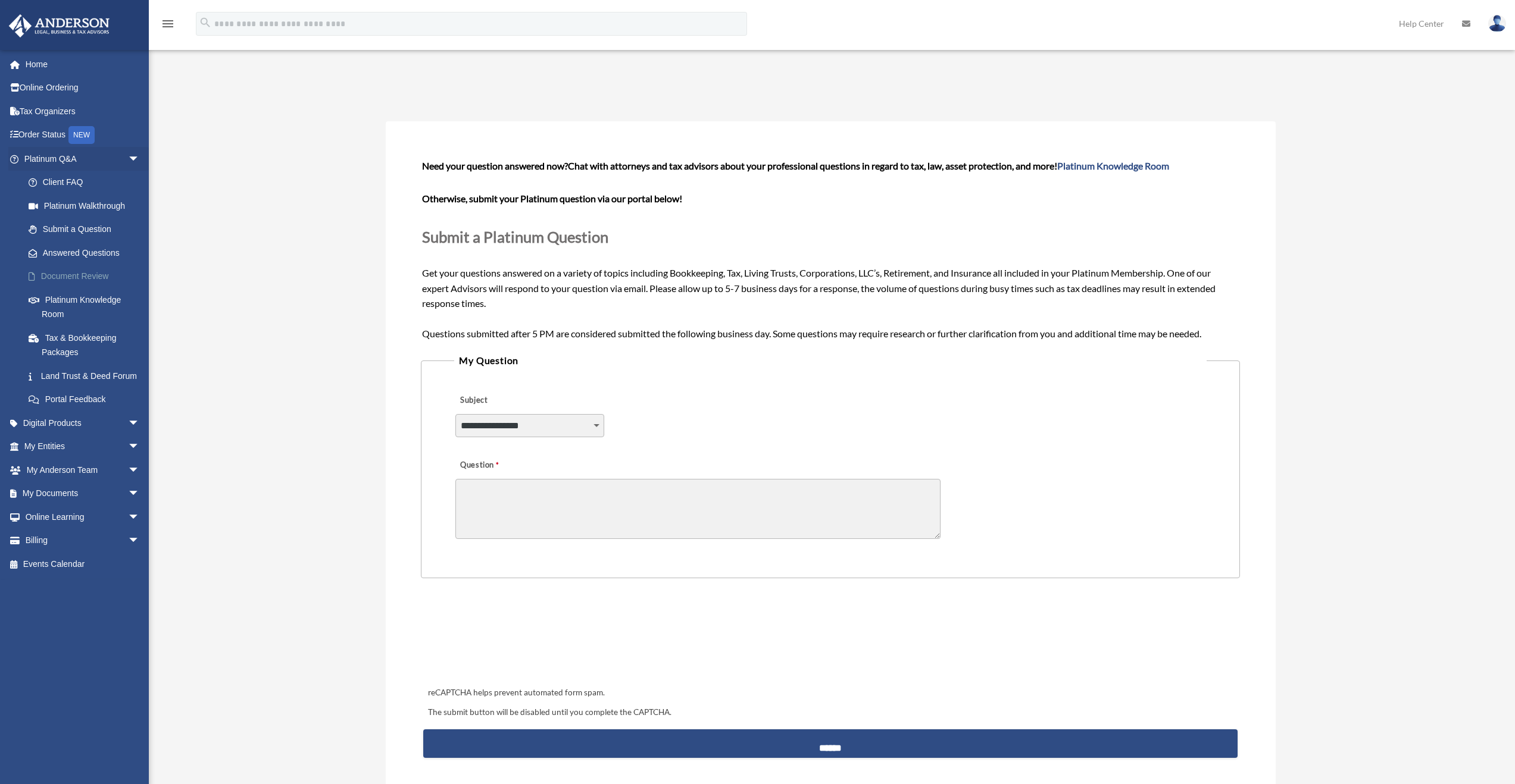
click at [81, 281] on link "Document Review" at bounding box center [87, 277] width 141 height 24
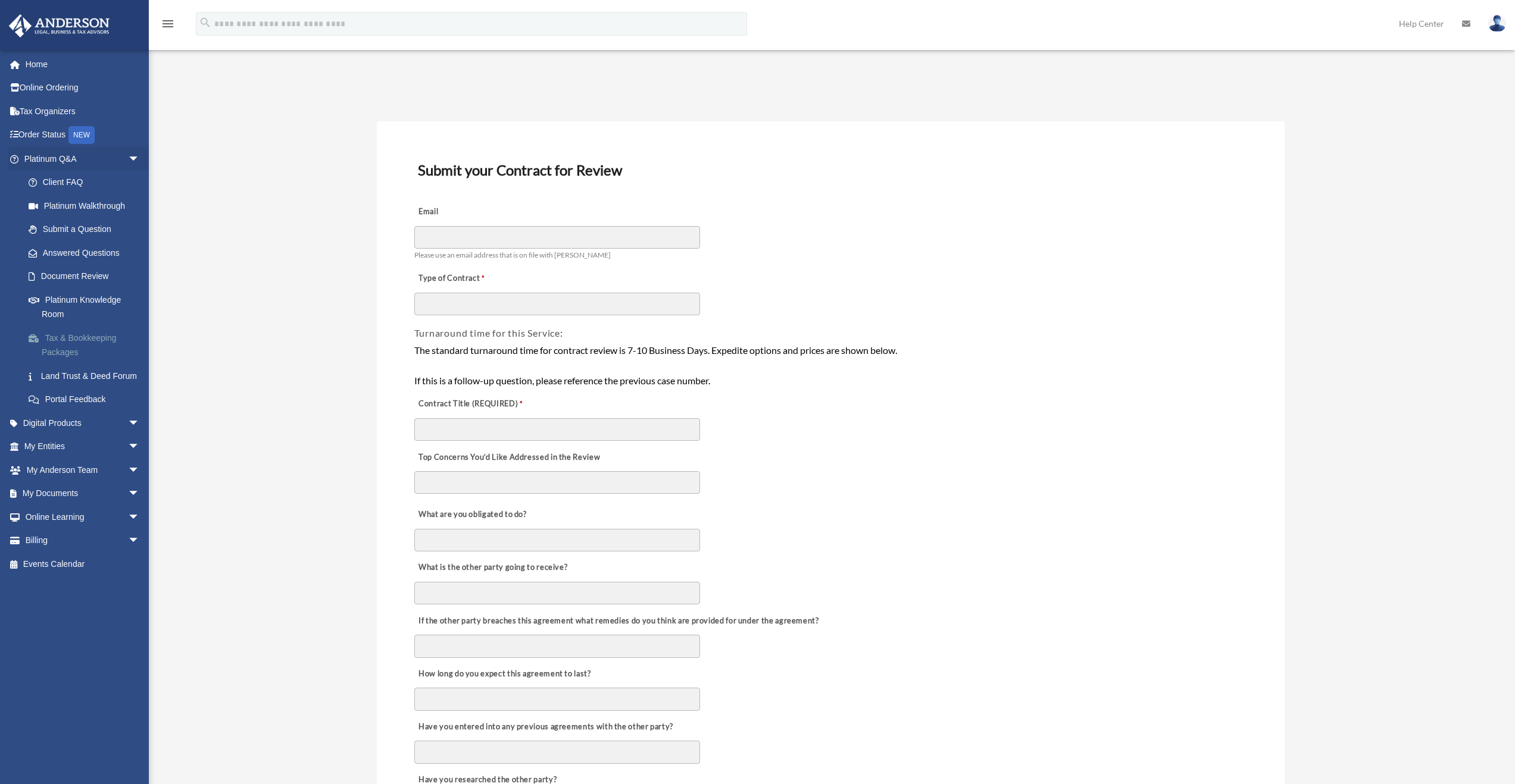
click at [88, 347] on link "Tax & Bookkeeping Packages" at bounding box center [87, 345] width 141 height 38
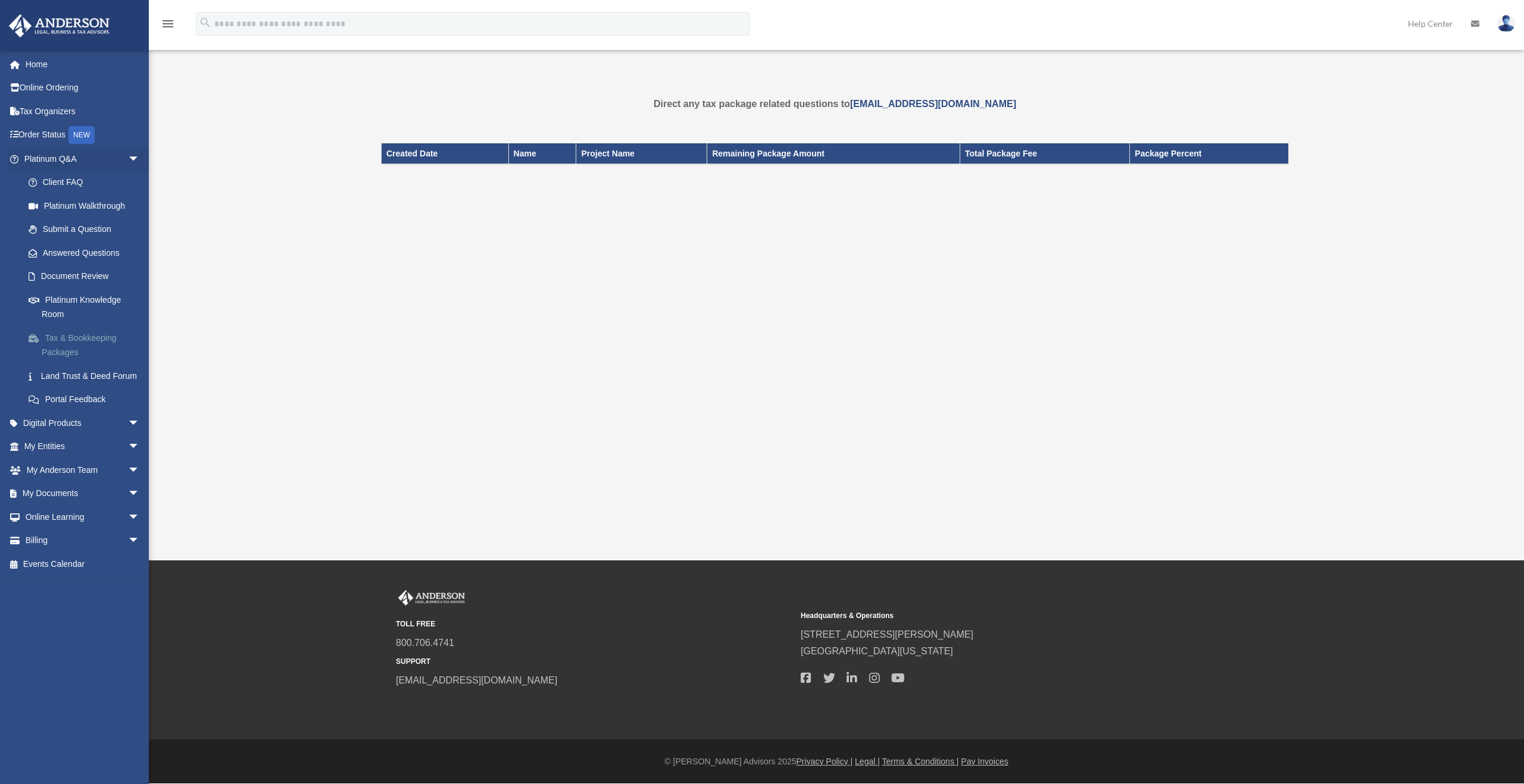
click at [85, 343] on link "Tax & Bookkeeping Packages" at bounding box center [87, 345] width 141 height 38
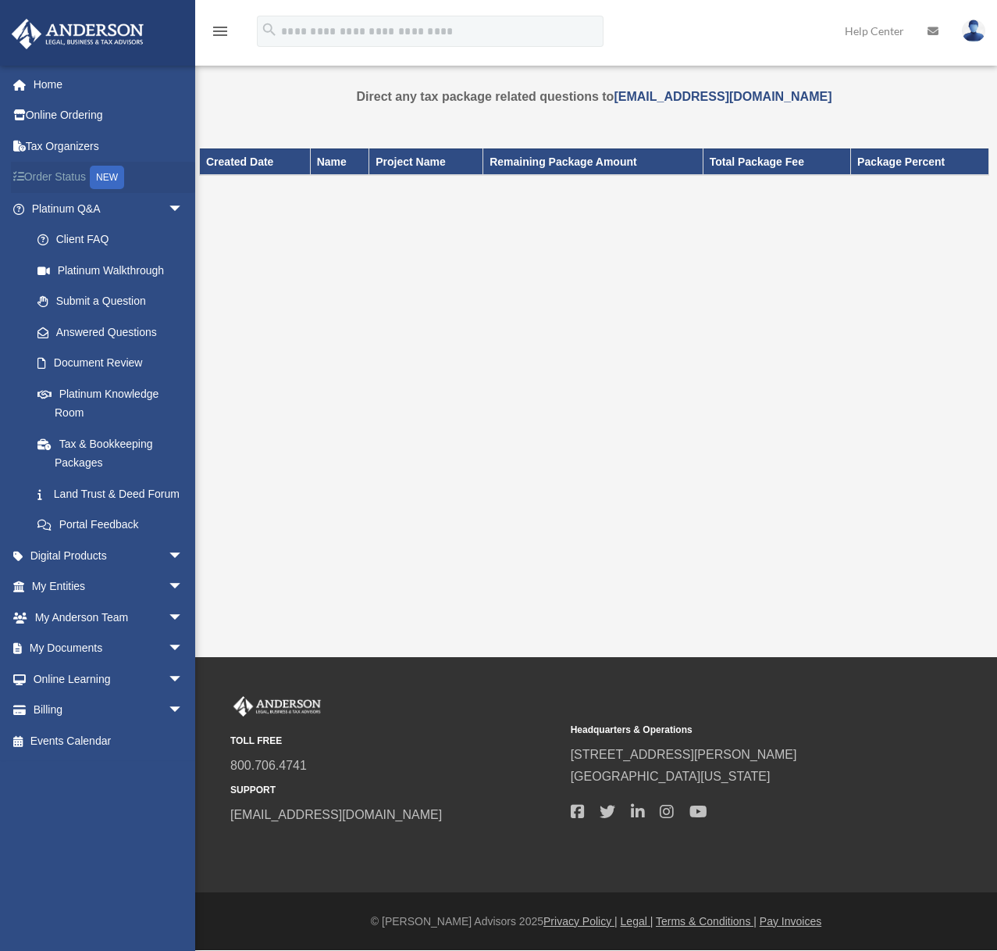
click at [75, 179] on link "Order Status NEW" at bounding box center [109, 178] width 196 height 32
click at [49, 95] on link "Home" at bounding box center [109, 84] width 196 height 31
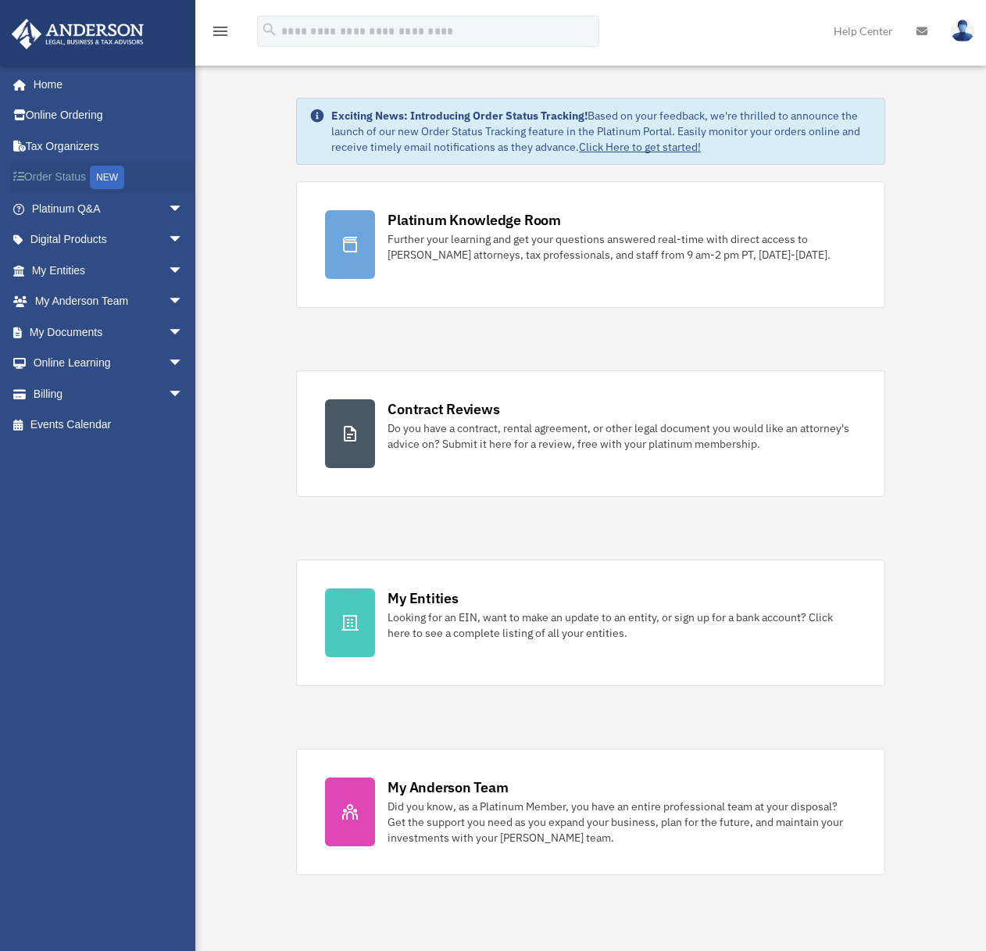
click at [71, 180] on link "Order Status NEW" at bounding box center [109, 178] width 196 height 32
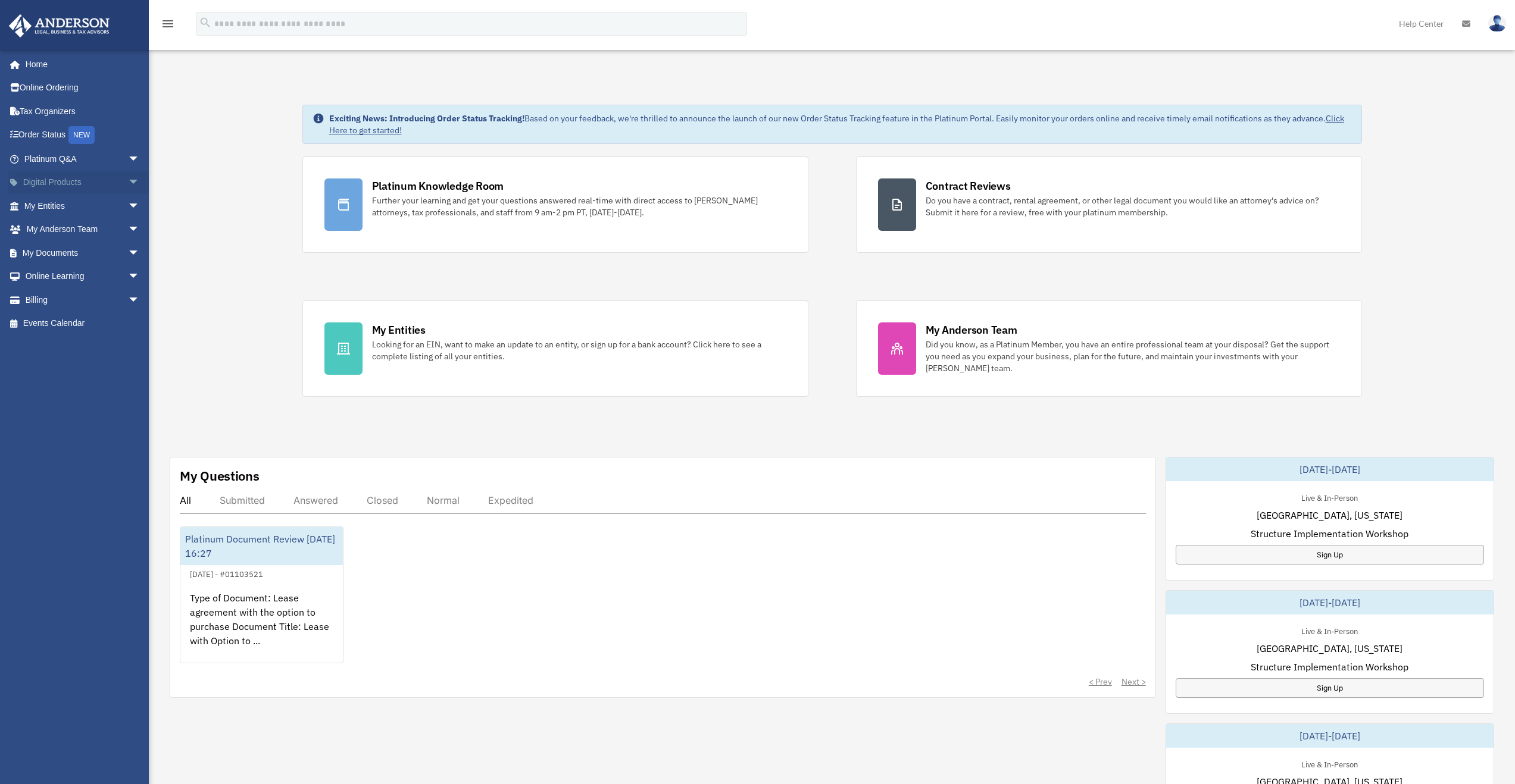
click at [128, 184] on span "arrow_drop_down" at bounding box center [139, 183] width 24 height 24
click at [57, 232] on div "Virtual Bookkeeping" at bounding box center [92, 229] width 101 height 15
click at [255, 205] on div "Exciting News: Introducing Order Status Tracking! Based on your feedback, we're…" at bounding box center [832, 610] width 1384 height 1070
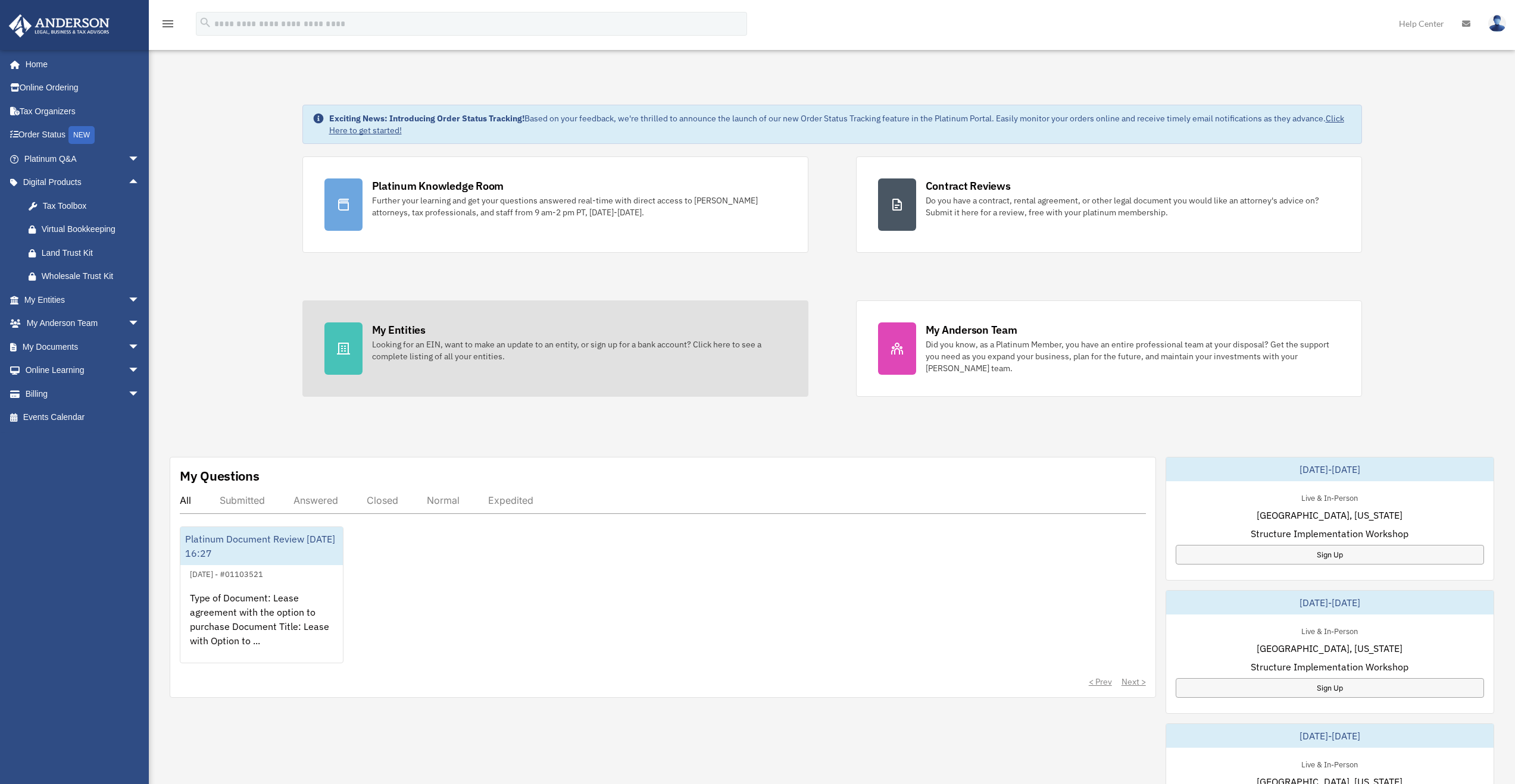
click at [286, 339] on div "Exciting News: Introducing Order Status Tracking! Based on your feedback, we're…" at bounding box center [832, 610] width 1384 height 1070
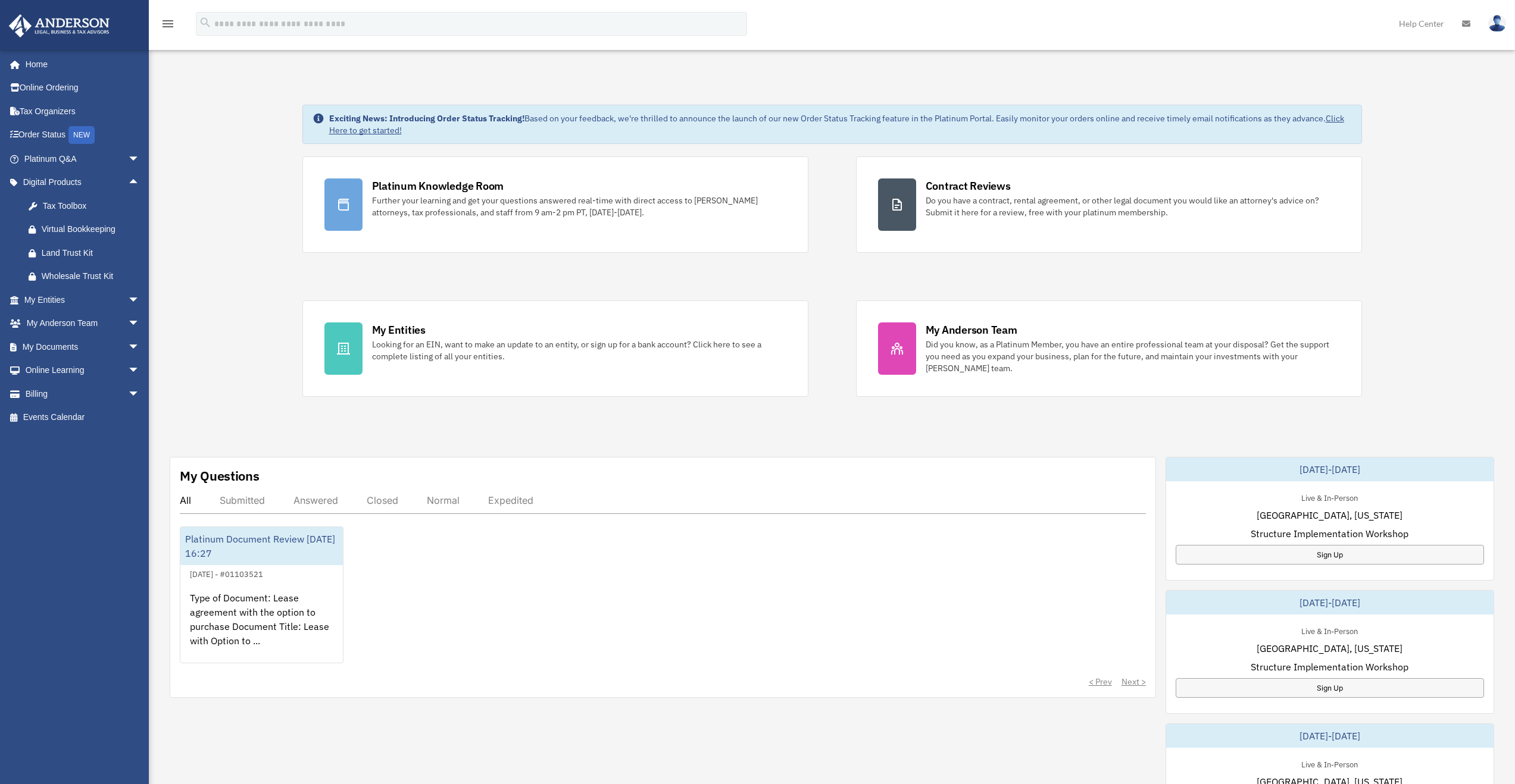
click at [287, 347] on div "Exciting News: Introducing Order Status Tracking! Based on your feedback, we're…" at bounding box center [832, 610] width 1384 height 1070
click at [825, 210] on div "Platinum Knowledge Room Further your learning and get your questions answered r…" at bounding box center [832, 277] width 1059 height 241
drag, startPoint x: 818, startPoint y: 379, endPoint x: 831, endPoint y: 343, distance: 38.3
click at [818, 376] on div "Platinum Knowledge Room Further your learning and get your questions answered r…" at bounding box center [832, 277] width 1059 height 241
click at [841, 210] on div "Platinum Knowledge Room Further your learning and get your questions answered r…" at bounding box center [832, 277] width 1059 height 241
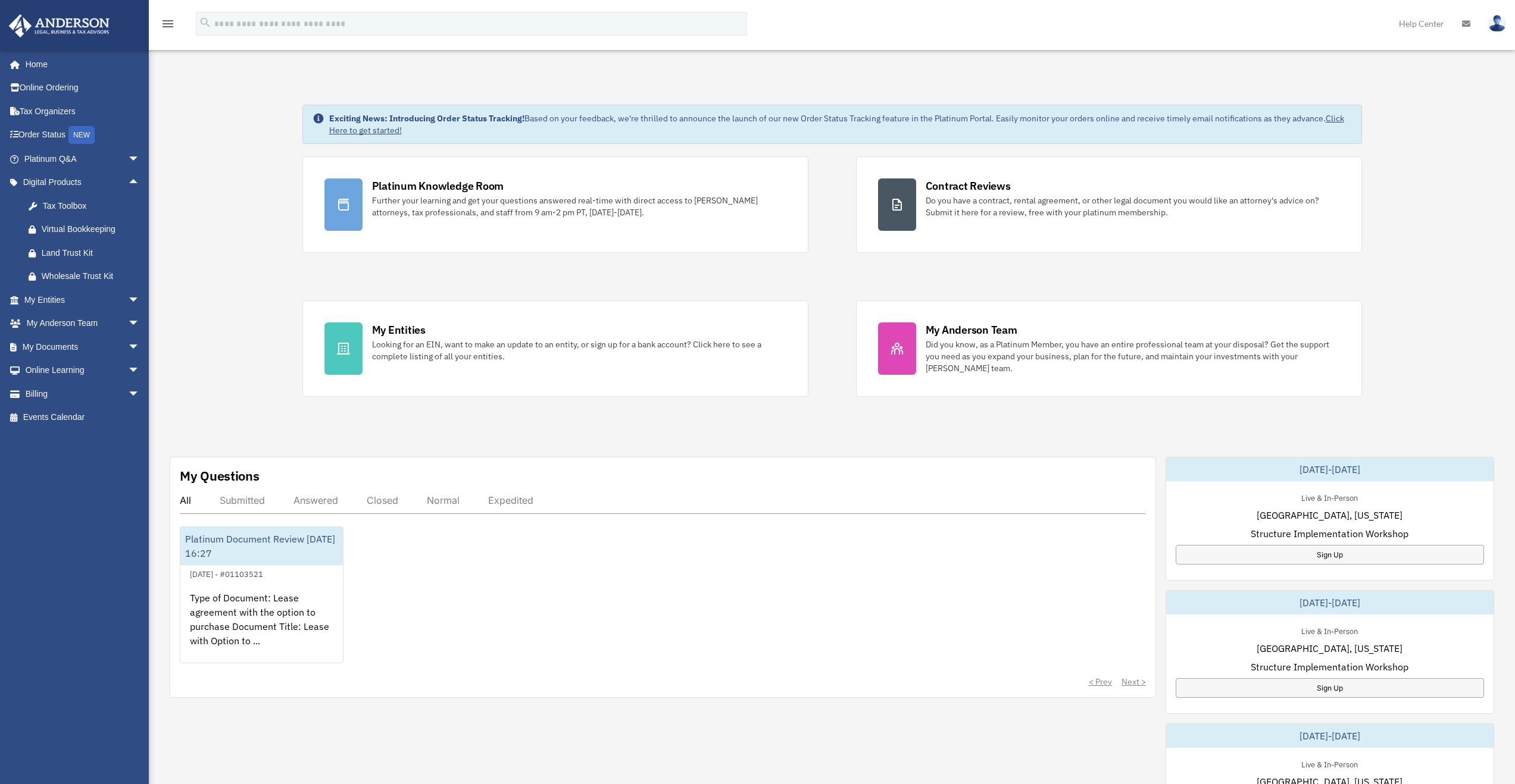
drag, startPoint x: 834, startPoint y: 366, endPoint x: 825, endPoint y: 251, distance: 115.4
click at [833, 362] on div "Platinum Knowledge Room Further your learning and get your questions answered r…" at bounding box center [832, 277] width 1059 height 241
click at [826, 203] on div "Platinum Knowledge Room Further your learning and get your questions answered r…" at bounding box center [832, 277] width 1059 height 241
drag, startPoint x: 815, startPoint y: 349, endPoint x: 822, endPoint y: 284, distance: 65.4
click at [815, 347] on div "Platinum Knowledge Room Further your learning and get your questions answered r…" at bounding box center [832, 277] width 1059 height 241
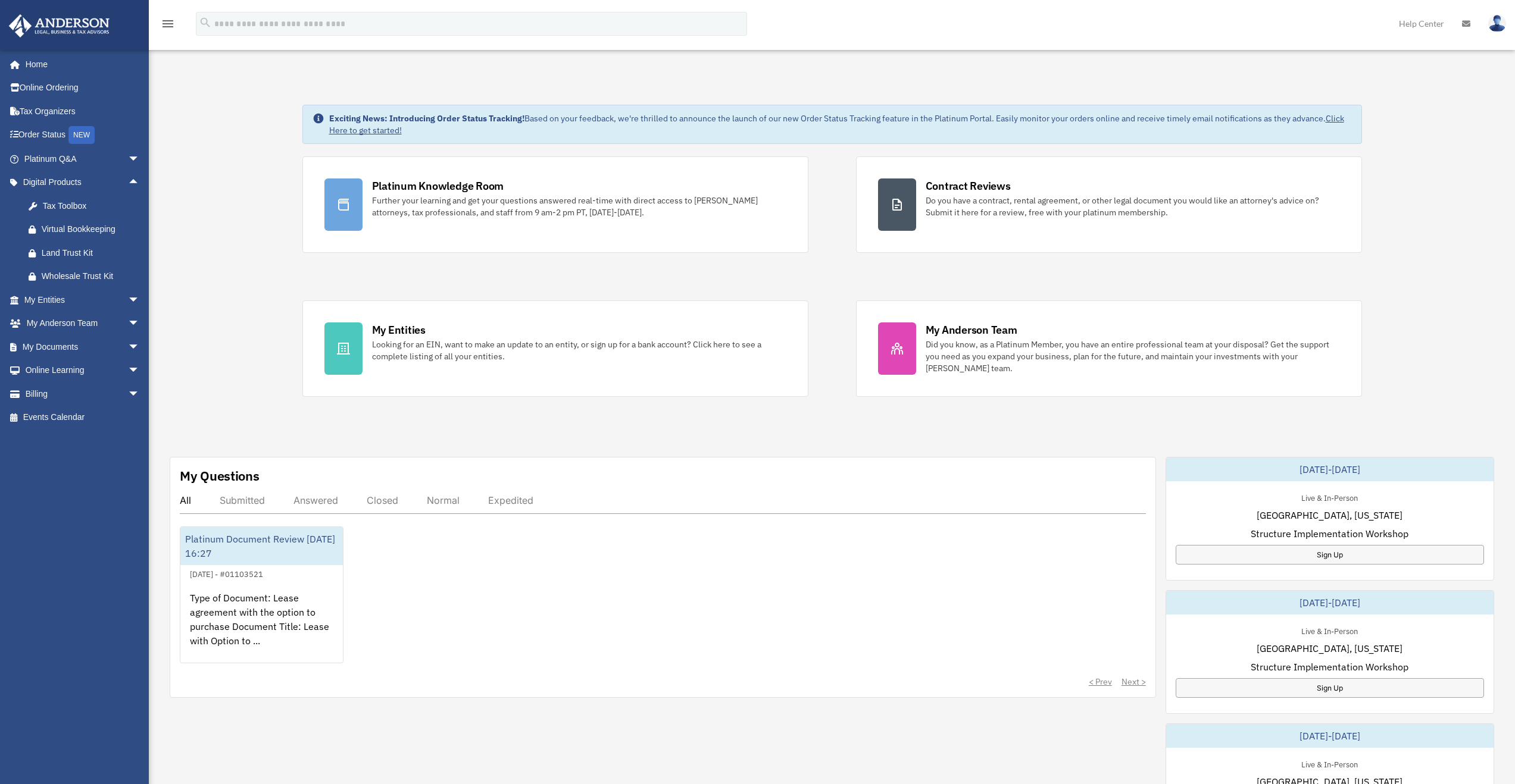
click at [833, 223] on div "Platinum Knowledge Room Further your learning and get your questions answered r…" at bounding box center [832, 277] width 1059 height 241
click at [257, 222] on div "Exciting News: Introducing Order Status Tracking! Based on your feedback, we're…" at bounding box center [832, 610] width 1384 height 1070
click at [267, 349] on div "Exciting News: Introducing Order Status Tracking! Based on your feedback, we're…" at bounding box center [832, 610] width 1384 height 1070
click at [279, 219] on div "Exciting News: Introducing Order Status Tracking! Based on your feedback, we're…" at bounding box center [832, 610] width 1384 height 1070
click at [269, 347] on div "Exciting News: Introducing Order Status Tracking! Based on your feedback, we're…" at bounding box center [832, 610] width 1384 height 1070
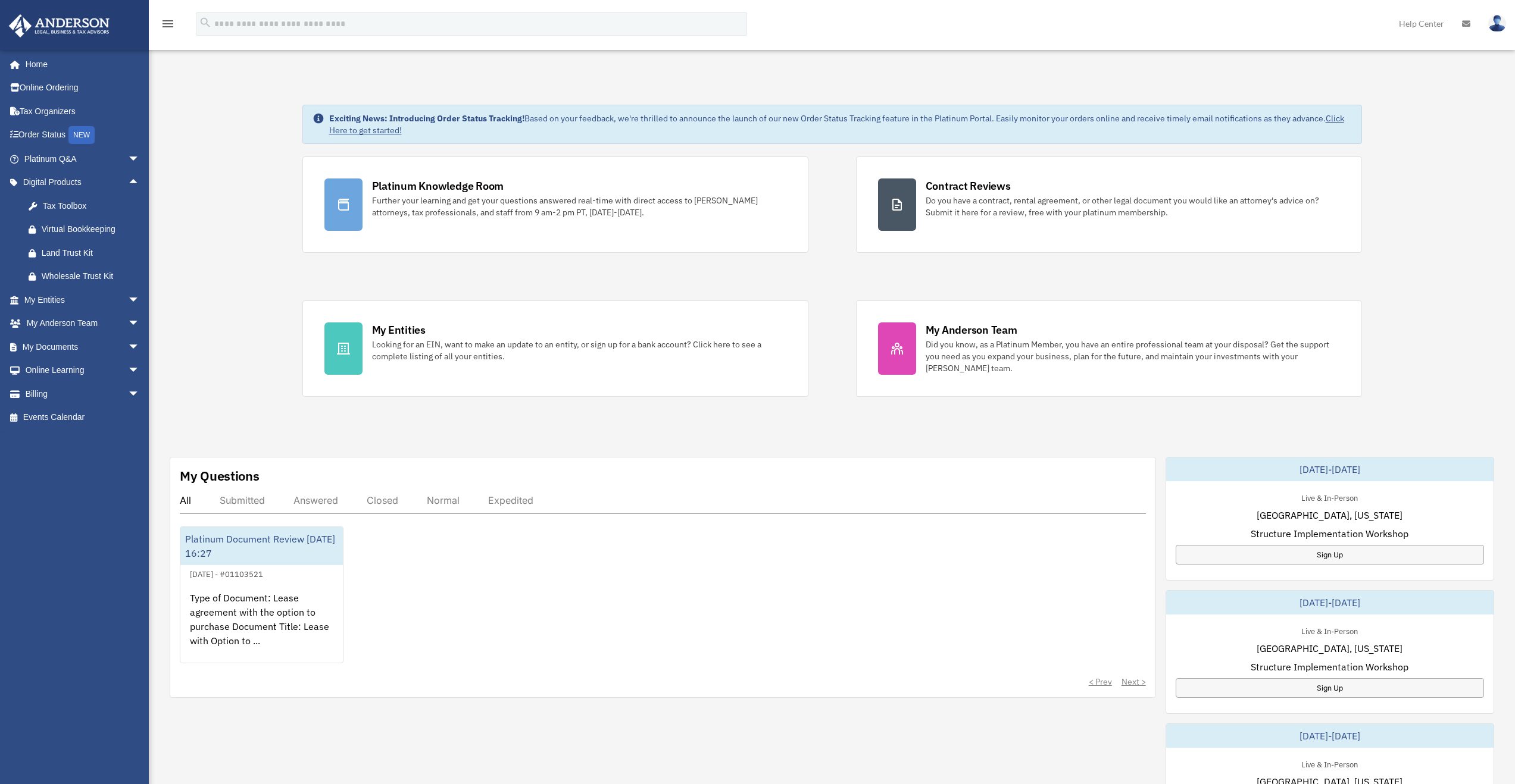
click at [276, 227] on div "Exciting News: Introducing Order Status Tracking! Based on your feedback, we're…" at bounding box center [832, 610] width 1384 height 1070
click at [274, 290] on div "Exciting News: Introducing Order Status Tracking! Based on your feedback, we're…" at bounding box center [832, 610] width 1384 height 1070
click at [276, 306] on div "Exciting News: Introducing Order Status Tracking! Based on your feedback, we're…" at bounding box center [832, 610] width 1384 height 1070
click at [275, 288] on div "Exciting News: Introducing Order Status Tracking! Based on your feedback, we're…" at bounding box center [832, 610] width 1384 height 1070
click at [275, 275] on div "Exciting News: Introducing Order Status Tracking! Based on your feedback, we're…" at bounding box center [832, 610] width 1384 height 1070
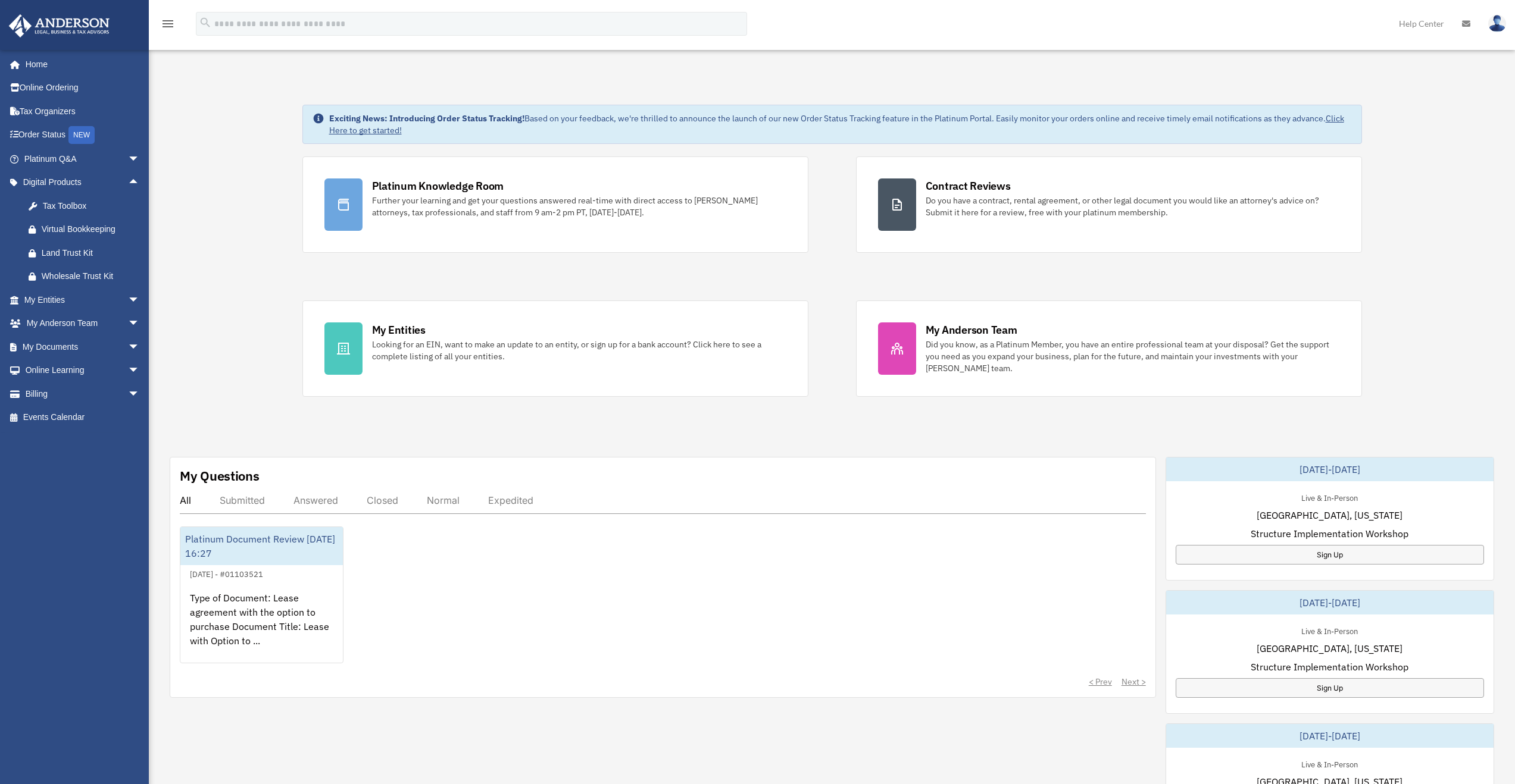
click at [275, 270] on div "Exciting News: Introducing Order Status Tracking! Based on your feedback, we're…" at bounding box center [832, 610] width 1384 height 1070
click at [274, 270] on div "Exciting News: Introducing Order Status Tracking! Based on your feedback, we're…" at bounding box center [832, 610] width 1384 height 1070
click at [274, 266] on div "Exciting News: Introducing Order Status Tracking! Based on your feedback, we're…" at bounding box center [832, 610] width 1384 height 1070
click at [273, 261] on div "Exciting News: Introducing Order Status Tracking! Based on your feedback, we're…" at bounding box center [832, 610] width 1384 height 1070
click at [273, 257] on div "Exciting News: Introducing Order Status Tracking! Based on your feedback, we're…" at bounding box center [832, 610] width 1384 height 1070
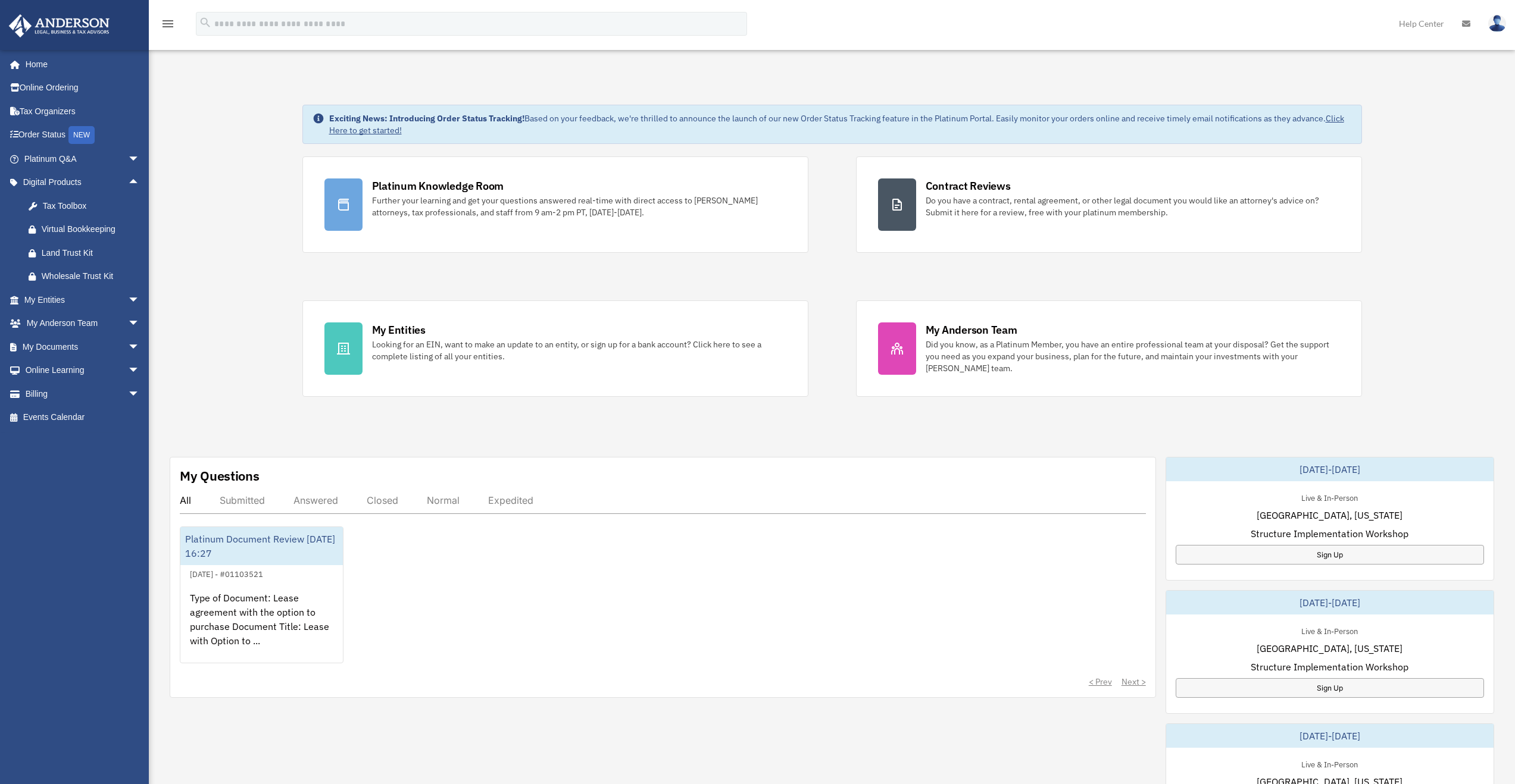
click at [273, 256] on div "Exciting News: Introducing Order Status Tracking! Based on your feedback, we're…" at bounding box center [832, 610] width 1384 height 1070
click at [272, 255] on div "Exciting News: Introducing Order Status Tracking! Based on your feedback, we're…" at bounding box center [832, 610] width 1384 height 1070
click at [272, 258] on div "Exciting News: Introducing Order Status Tracking! Based on your feedback, we're…" at bounding box center [832, 610] width 1384 height 1070
click at [64, 206] on div "Tax Toolbox" at bounding box center [92, 206] width 101 height 15
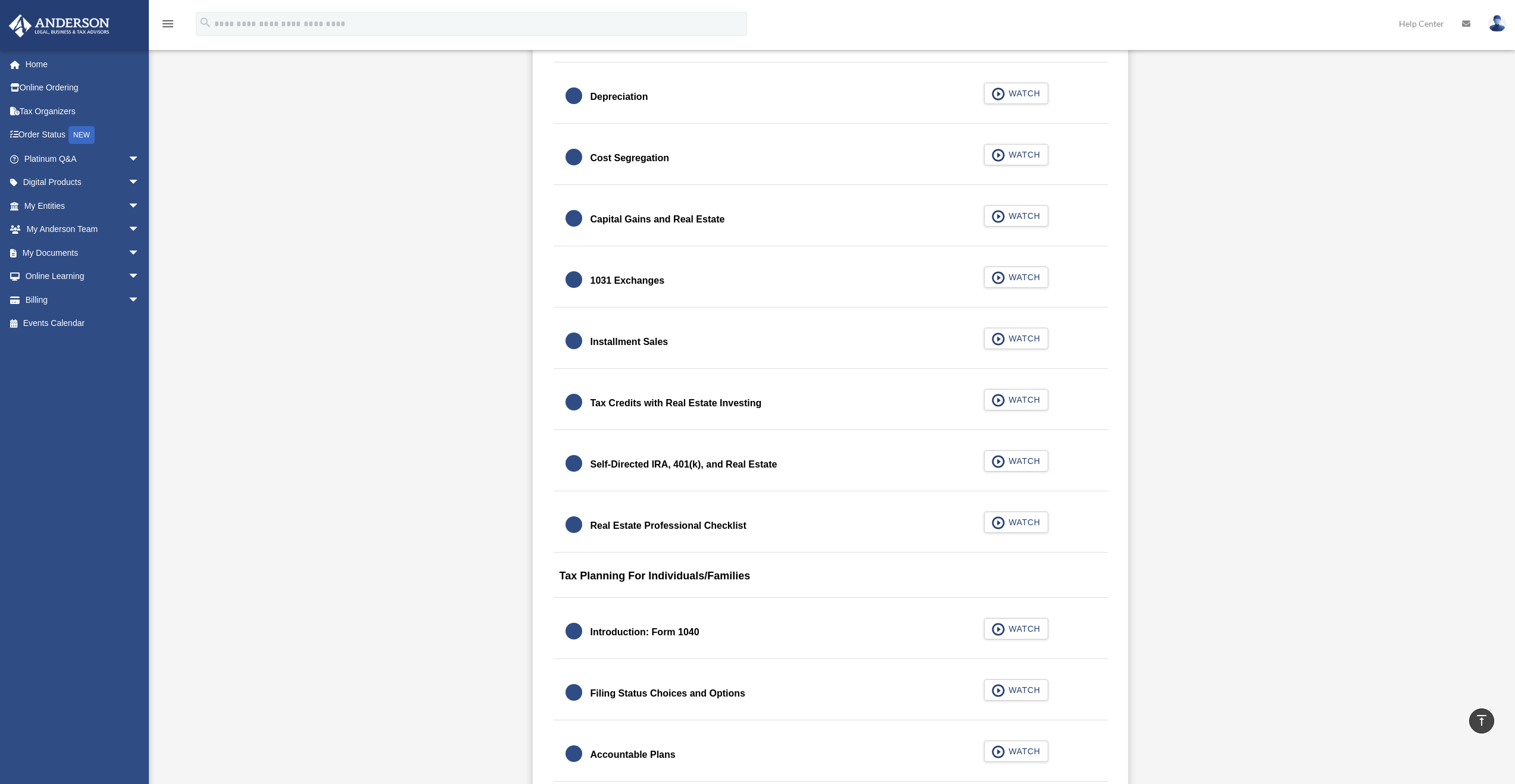
scroll to position [1285, 0]
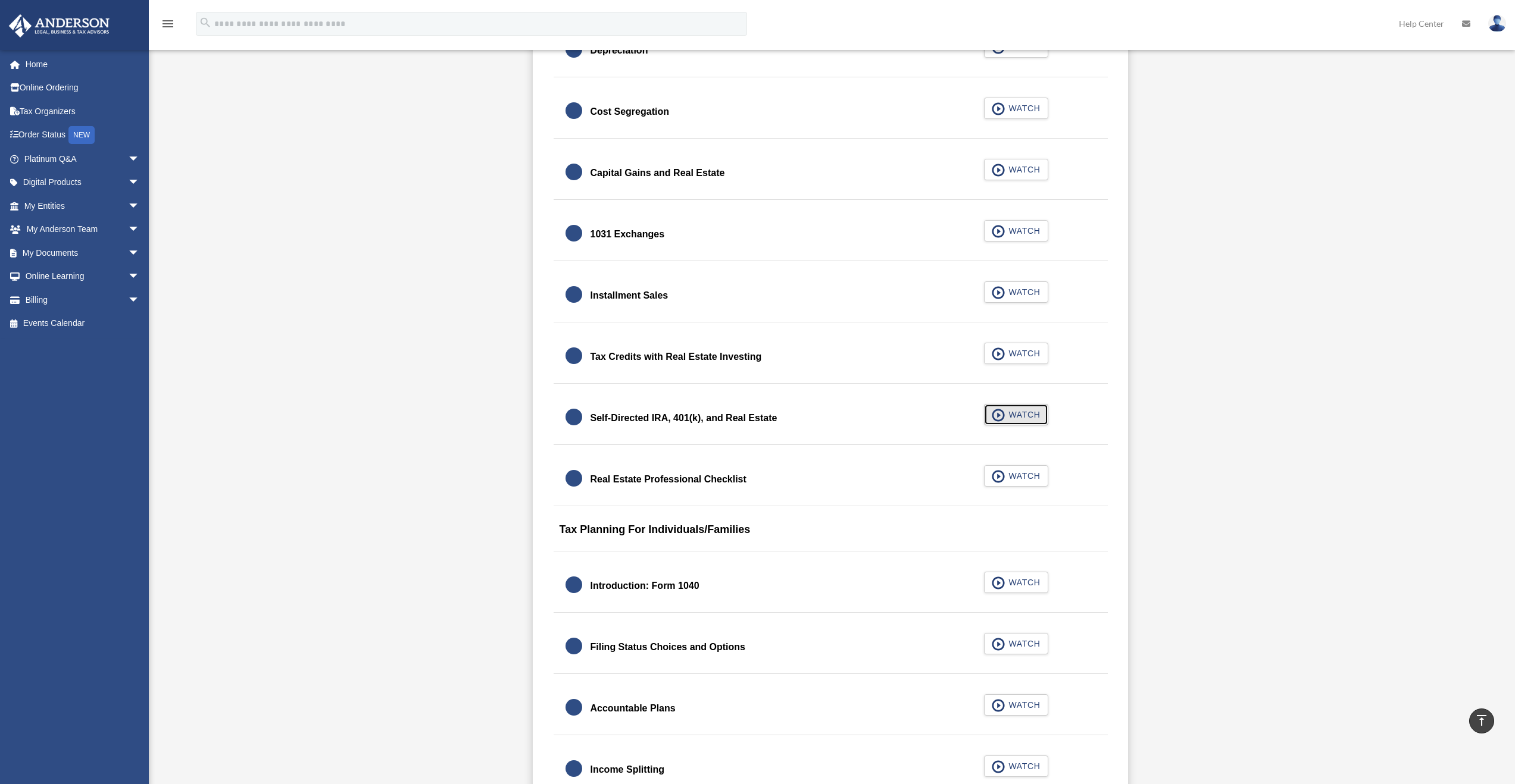
click at [1004, 413] on span "button" at bounding box center [998, 415] width 14 height 13
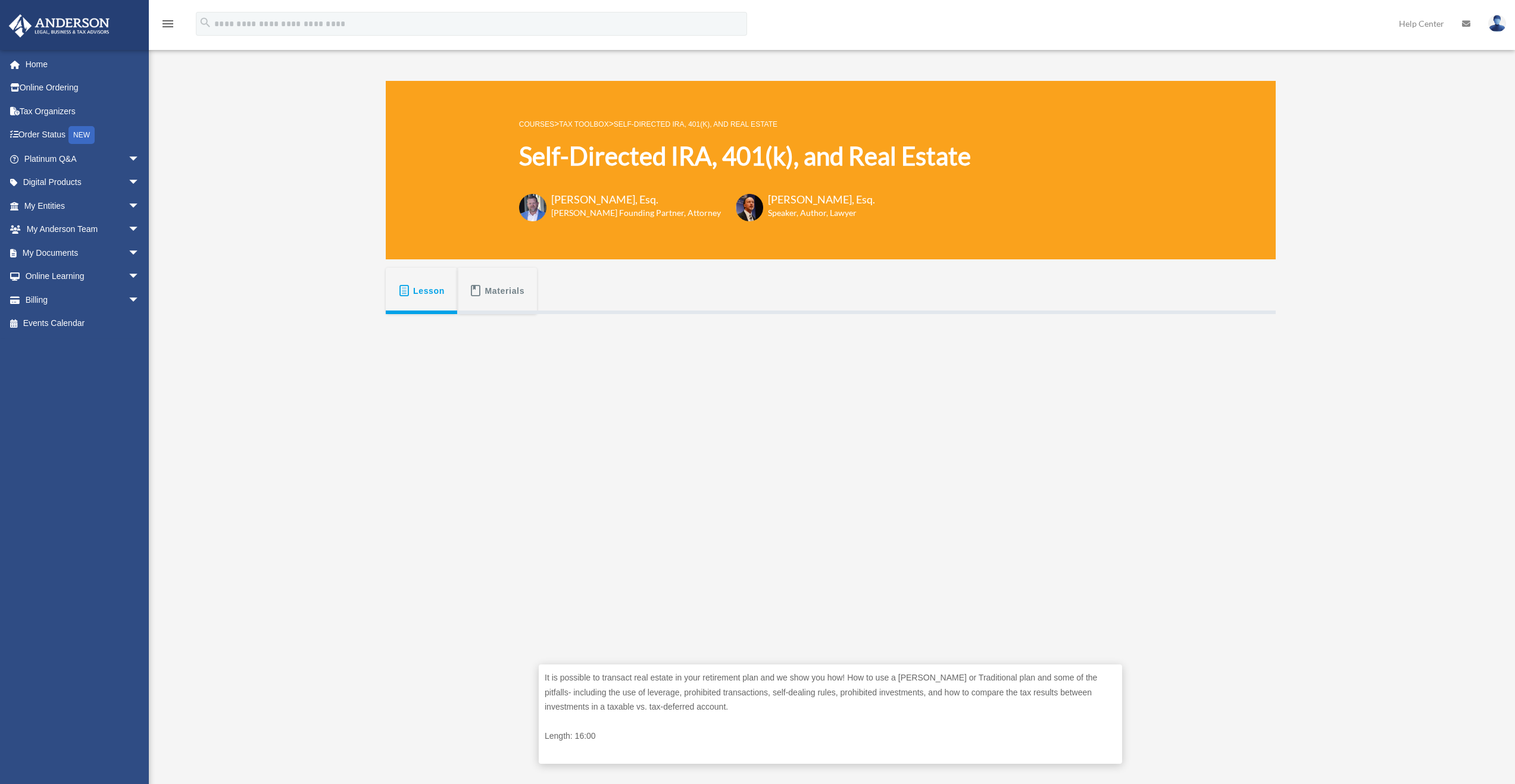
click at [475, 285] on span at bounding box center [476, 291] width 12 height 12
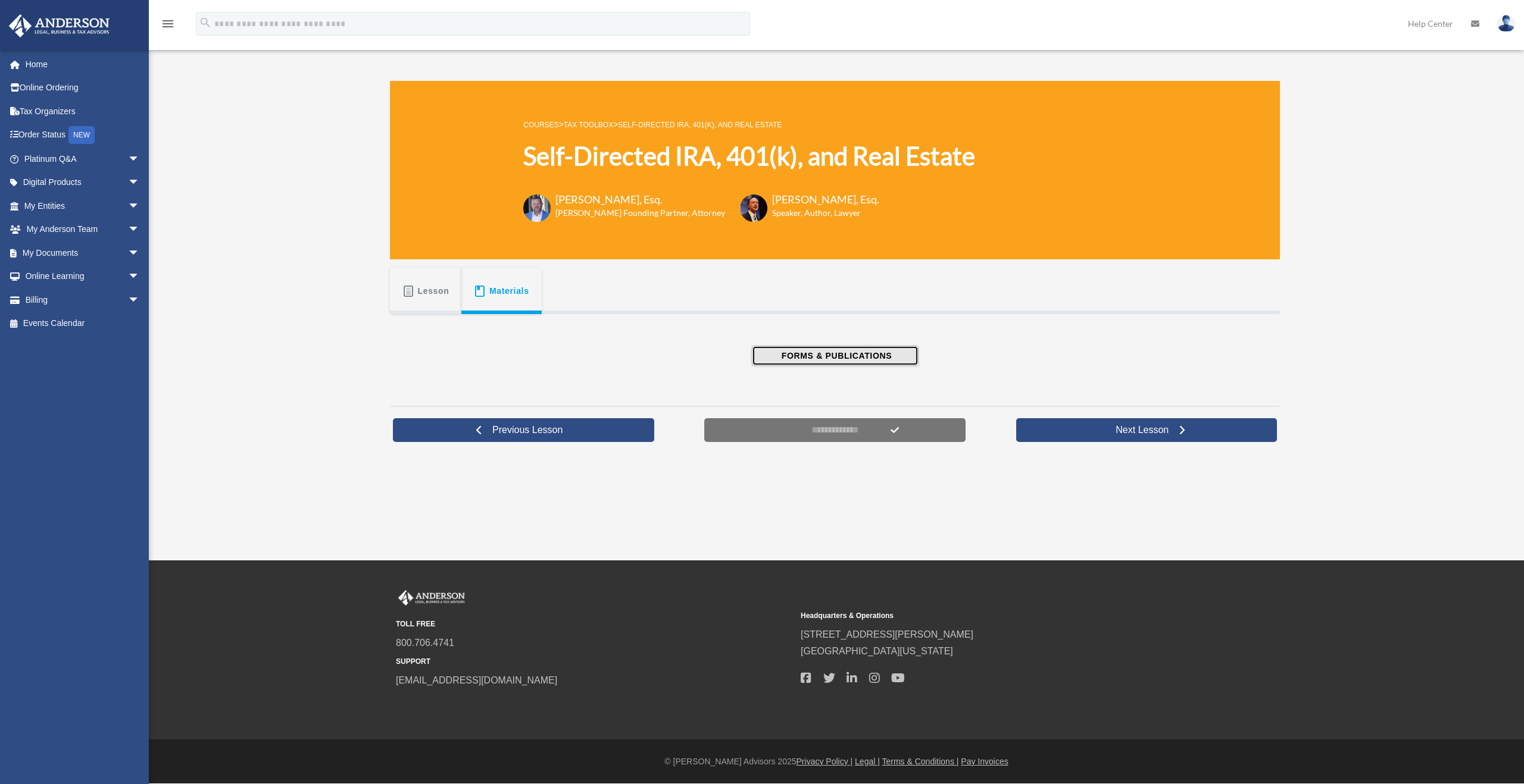
click at [824, 357] on span "FORMS & PUBLICATIONS" at bounding box center [835, 356] width 114 height 12
click at [424, 299] on span "Lesson" at bounding box center [433, 291] width 31 height 21
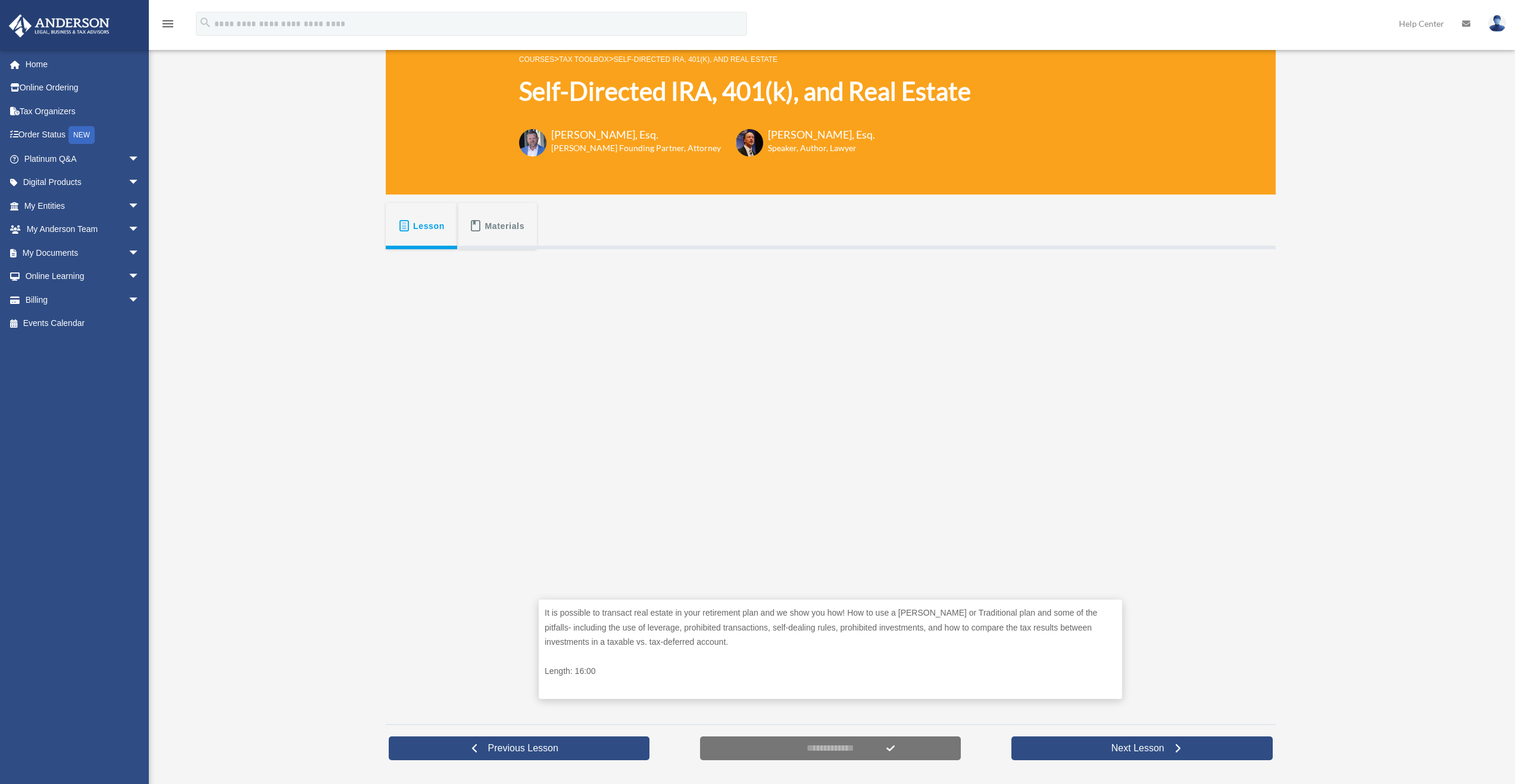
scroll to position [72, 0]
